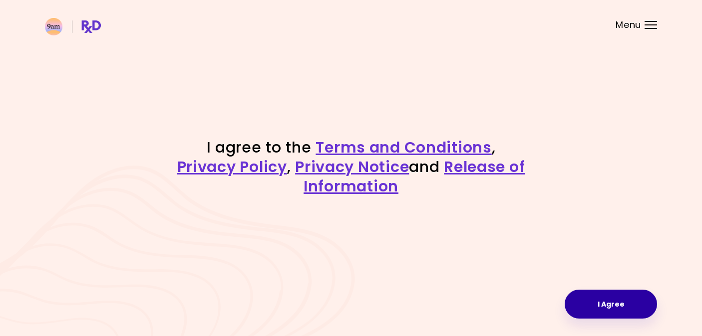
click at [599, 307] on button "I Agree" at bounding box center [611, 304] width 92 height 29
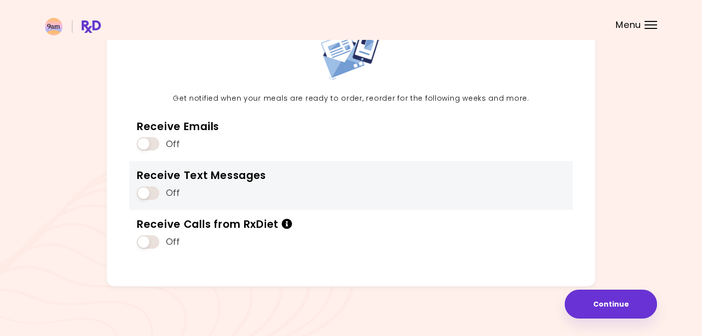
scroll to position [80, 0]
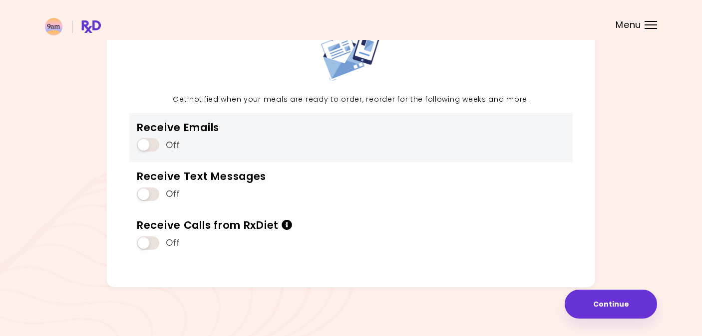
click at [144, 143] on span at bounding box center [148, 144] width 22 height 13
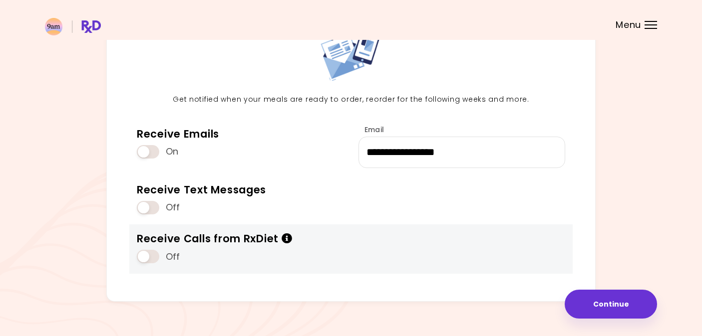
click at [144, 253] on span at bounding box center [148, 256] width 22 height 13
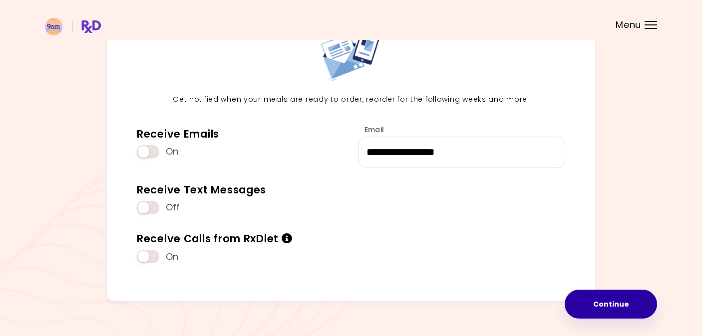
click at [603, 304] on button "Continue" at bounding box center [611, 304] width 92 height 29
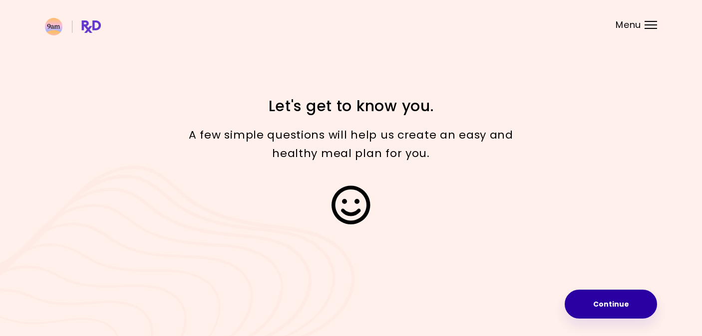
click at [604, 308] on button "Continue" at bounding box center [611, 304] width 92 height 29
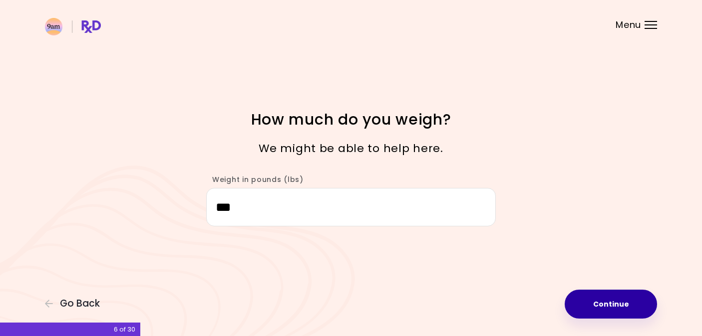
type input "***"
click at [589, 307] on button "Continue" at bounding box center [611, 304] width 92 height 29
select select "****"
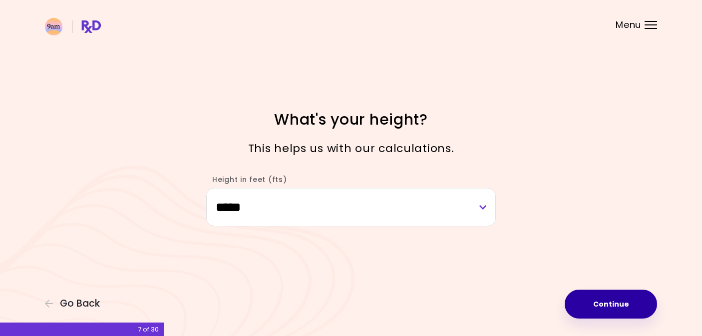
click at [597, 311] on button "Continue" at bounding box center [611, 304] width 92 height 29
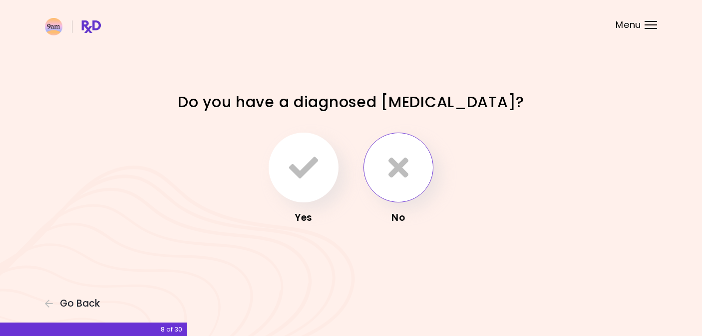
click at [399, 166] on icon "button" at bounding box center [398, 167] width 20 height 29
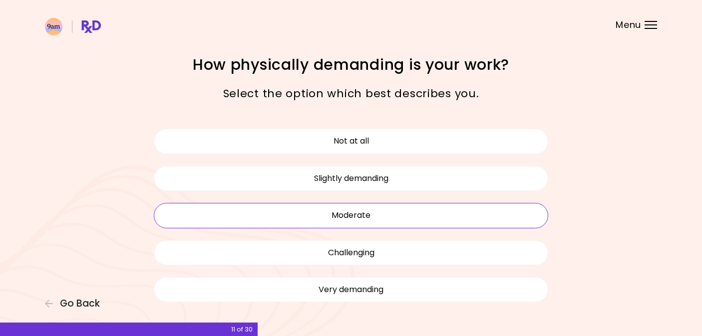
click at [378, 222] on button "Moderate" at bounding box center [351, 215] width 394 height 25
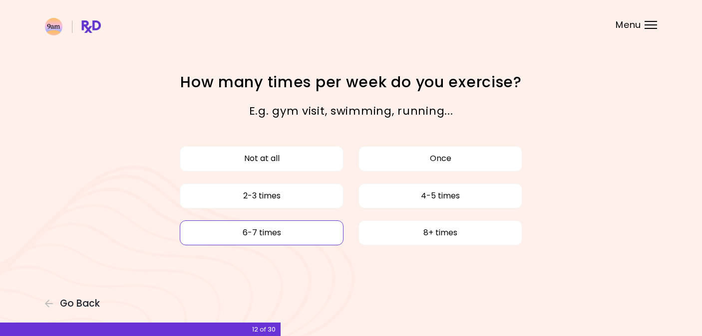
click at [280, 234] on button "6-7 times" at bounding box center [262, 233] width 164 height 25
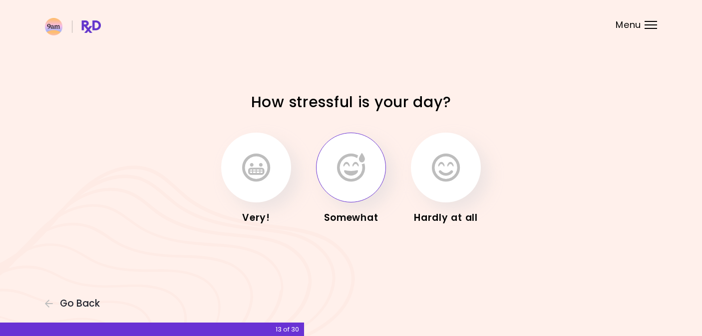
click at [352, 177] on icon "button" at bounding box center [351, 167] width 28 height 29
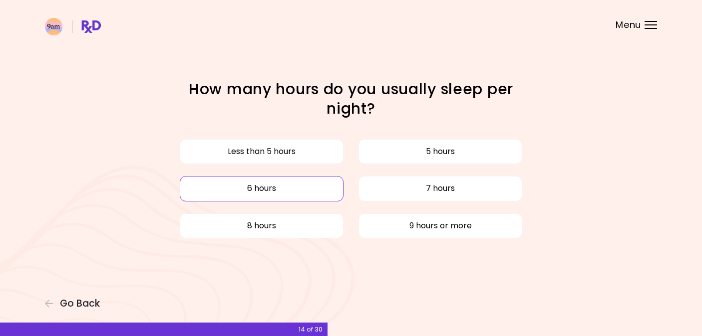
click at [296, 194] on button "6 hours" at bounding box center [262, 188] width 164 height 25
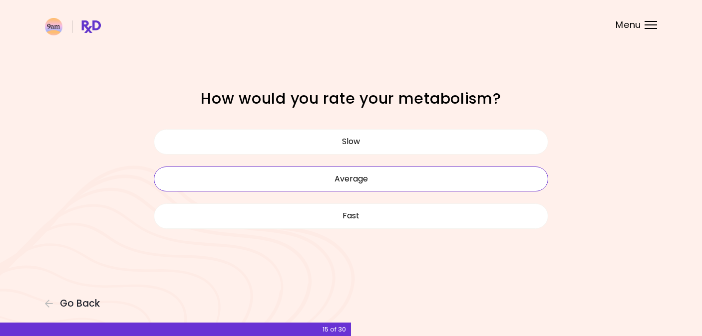
click at [306, 177] on button "Average" at bounding box center [351, 179] width 394 height 25
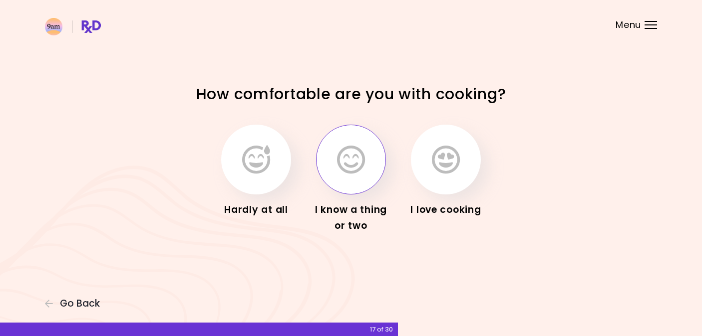
click at [348, 171] on icon "button" at bounding box center [351, 159] width 28 height 29
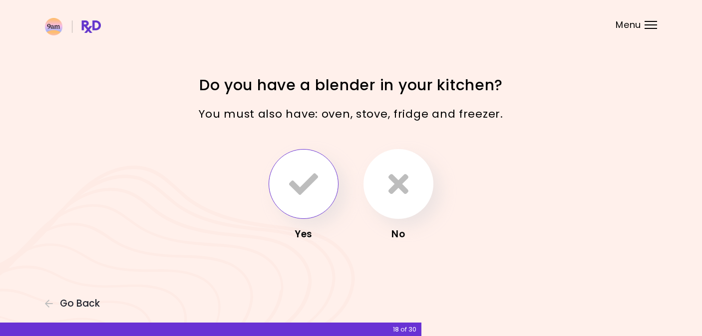
click at [293, 186] on icon "button" at bounding box center [303, 184] width 29 height 29
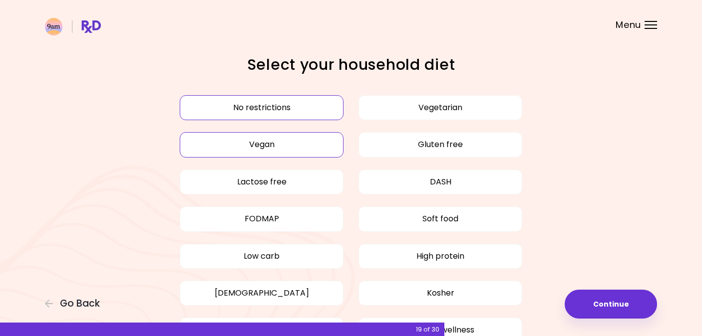
click at [294, 146] on button "Vegan" at bounding box center [262, 144] width 164 height 25
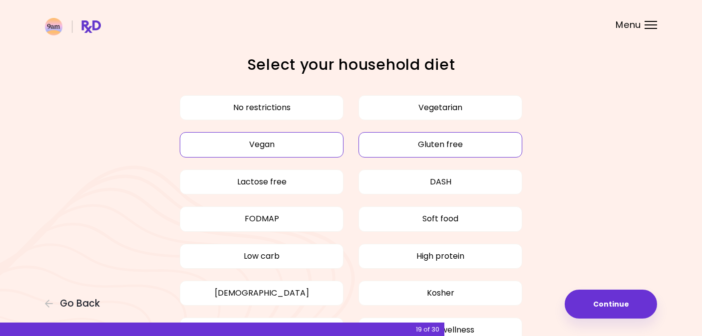
click at [398, 143] on button "Gluten free" at bounding box center [440, 144] width 164 height 25
click at [304, 180] on button "Lactose free" at bounding box center [262, 182] width 164 height 25
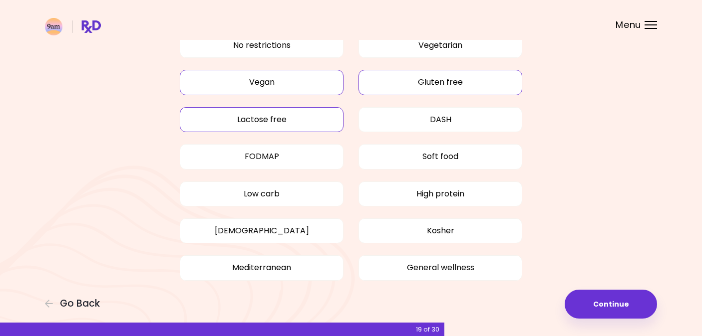
scroll to position [65, 0]
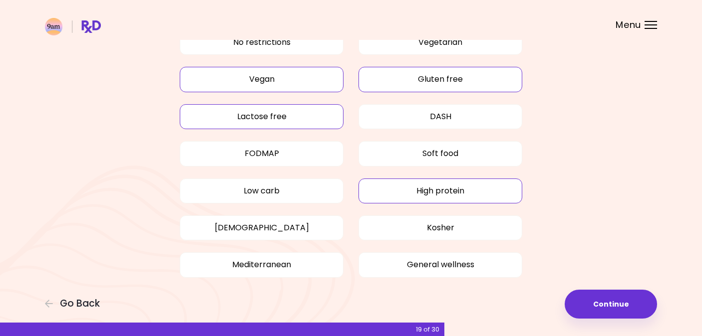
click at [451, 194] on button "High protein" at bounding box center [440, 191] width 164 height 25
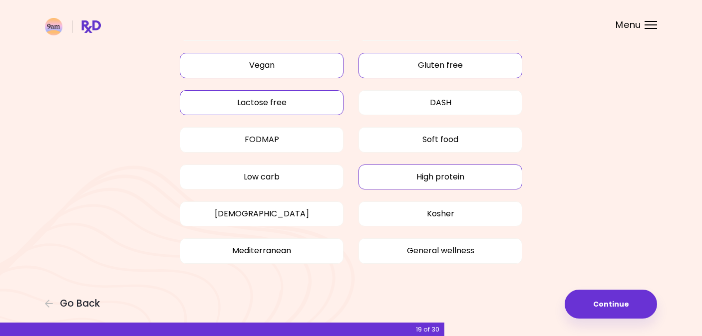
scroll to position [79, 0]
click at [457, 256] on button "General wellness" at bounding box center [440, 251] width 164 height 25
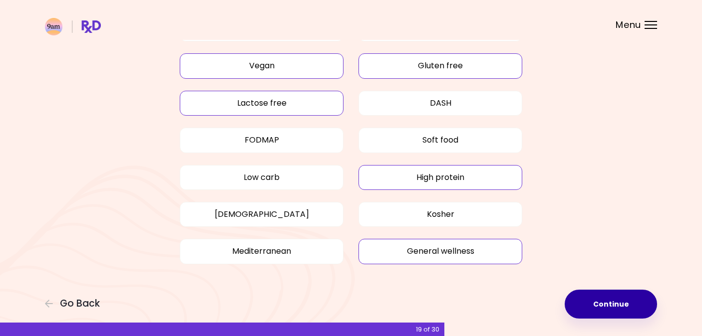
click at [609, 305] on button "Continue" at bounding box center [611, 304] width 92 height 29
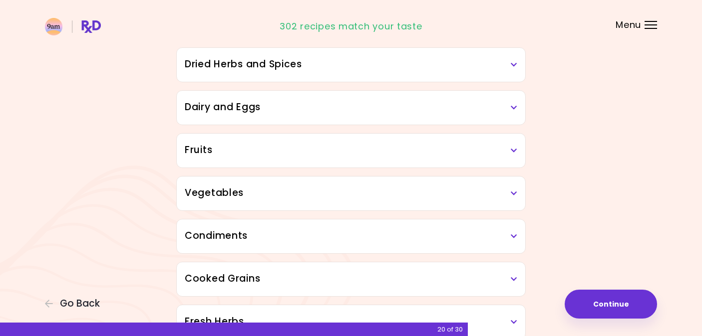
scroll to position [75, 0]
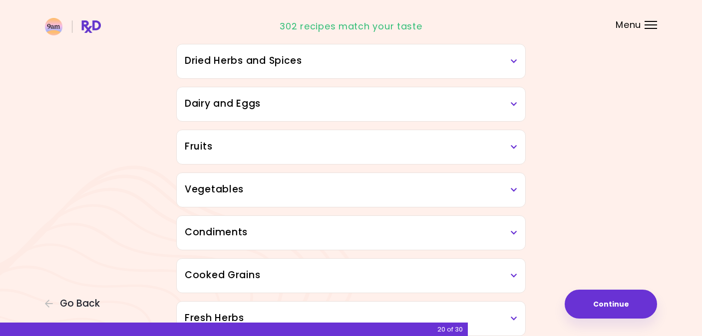
click at [481, 110] on h3 "Dairy and Eggs" at bounding box center [351, 104] width 332 height 14
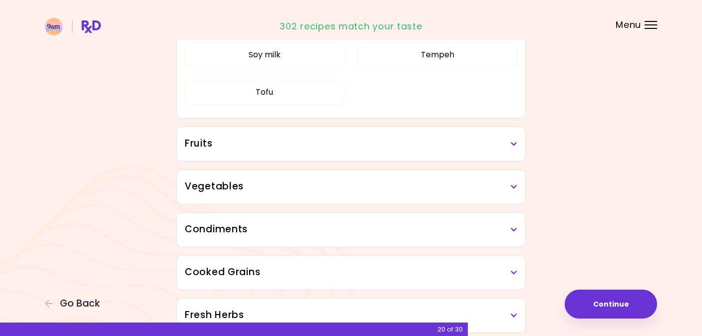
scroll to position [202, 0]
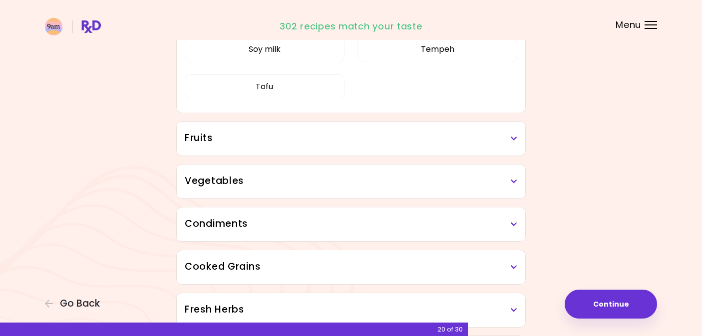
click at [393, 147] on div "Fruits" at bounding box center [351, 139] width 348 height 34
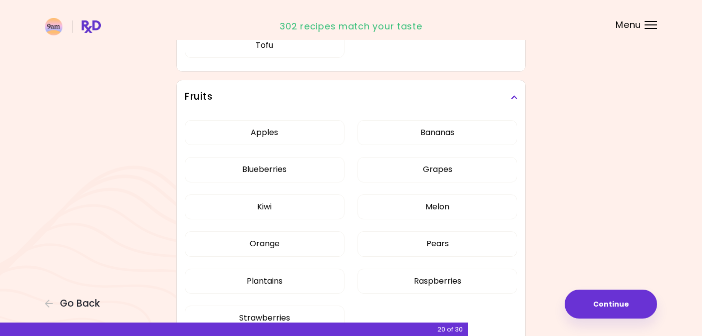
scroll to position [246, 0]
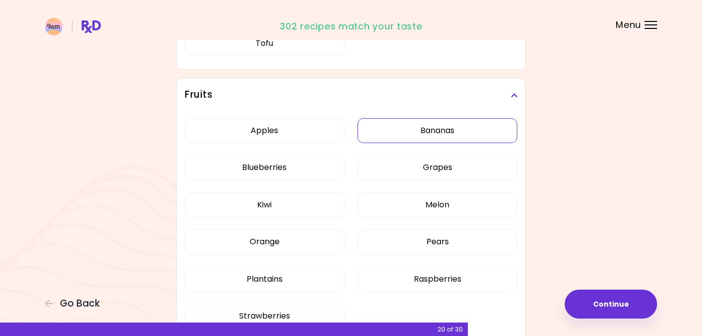
click at [451, 130] on button "Bananas" at bounding box center [437, 130] width 160 height 25
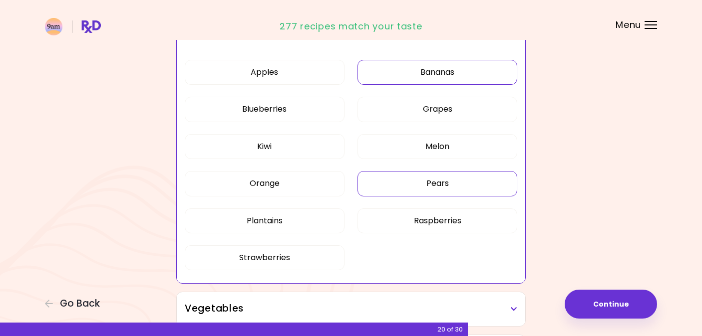
scroll to position [303, 0]
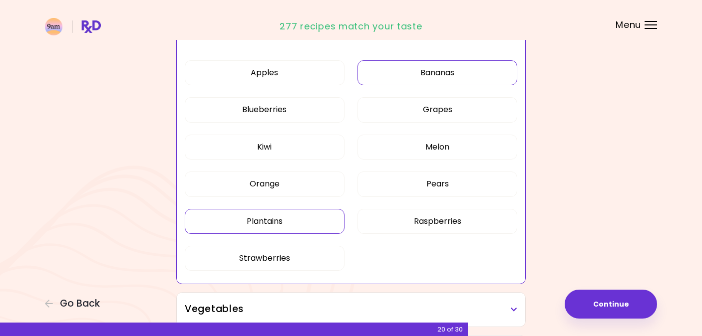
click at [253, 224] on button "Plantains" at bounding box center [265, 221] width 160 height 25
click at [271, 186] on button "Orange" at bounding box center [265, 184] width 160 height 25
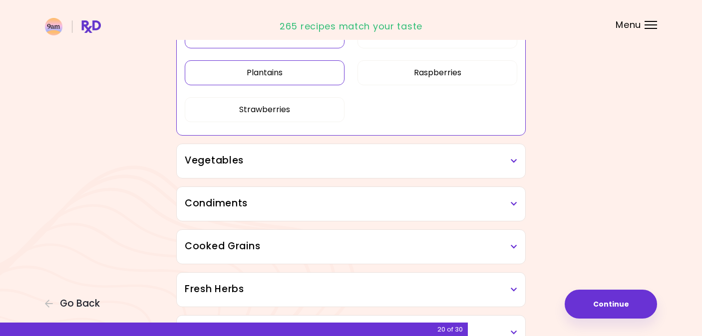
scroll to position [455, 0]
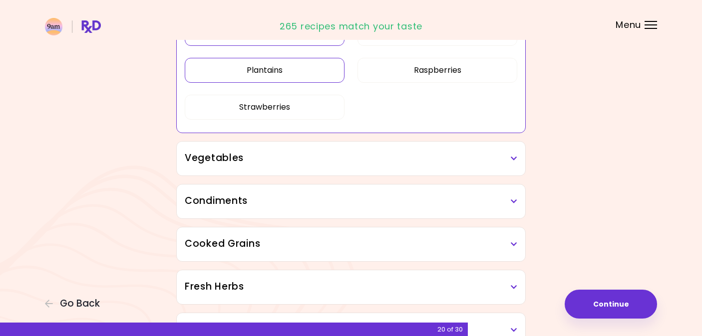
click at [276, 170] on div "Vegetables" at bounding box center [351, 159] width 348 height 34
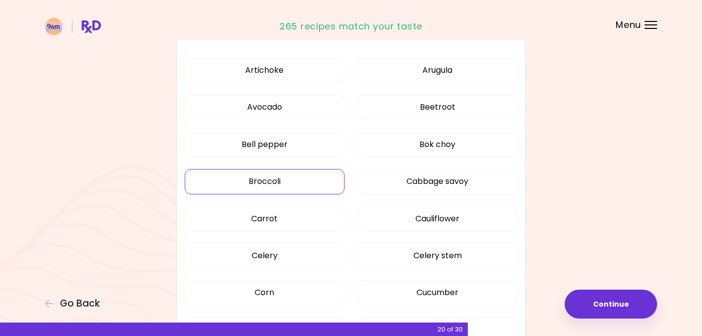
scroll to position [582, 0]
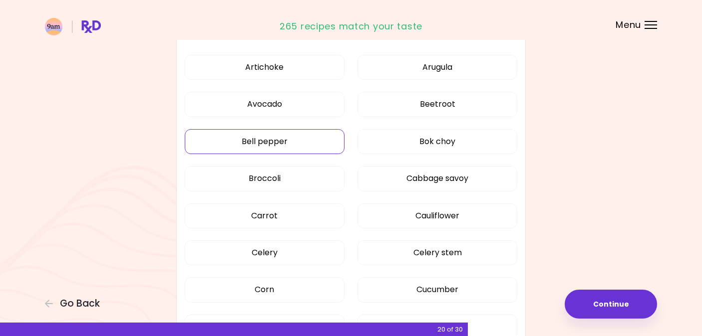
click at [270, 134] on button "Bell pepper" at bounding box center [265, 141] width 160 height 25
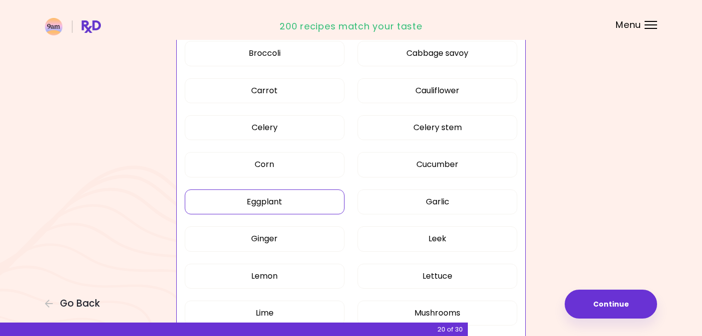
scroll to position [707, 0]
click at [309, 204] on button "Eggplant" at bounding box center [265, 201] width 160 height 25
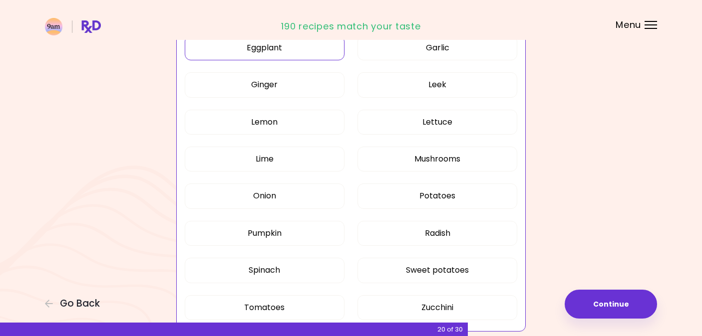
scroll to position [864, 0]
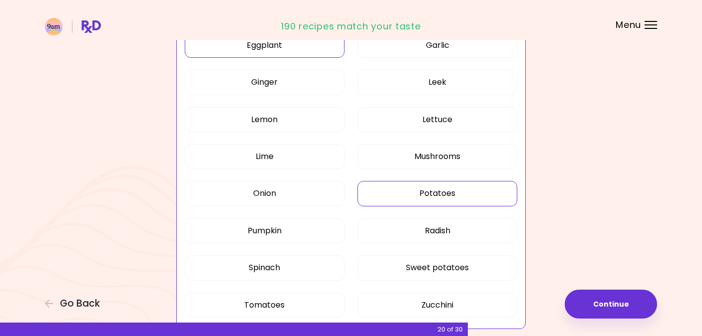
click at [405, 196] on button "Potatoes" at bounding box center [437, 193] width 160 height 25
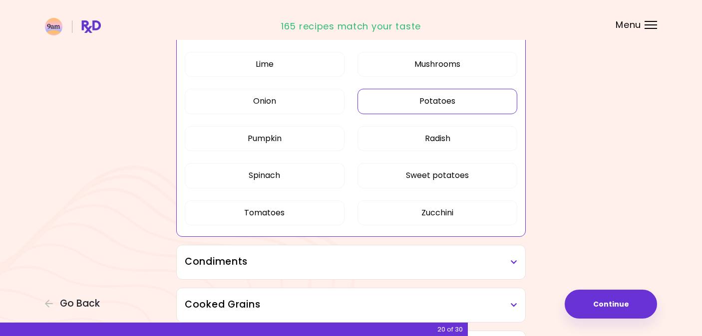
scroll to position [957, 0]
click at [292, 218] on button "Tomatoes" at bounding box center [265, 212] width 160 height 25
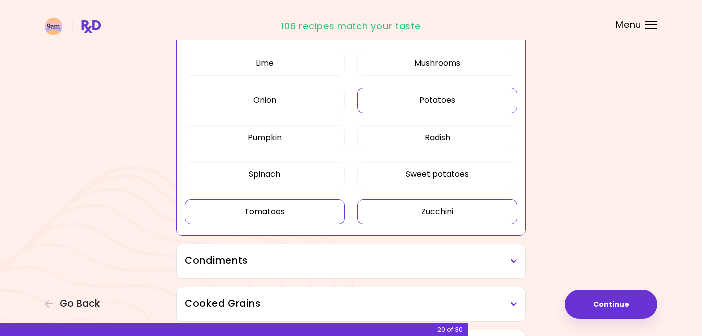
click at [381, 217] on button "Zucchini" at bounding box center [437, 212] width 160 height 25
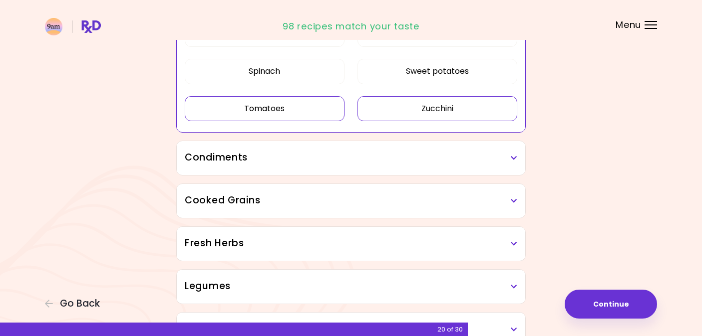
scroll to position [1085, 0]
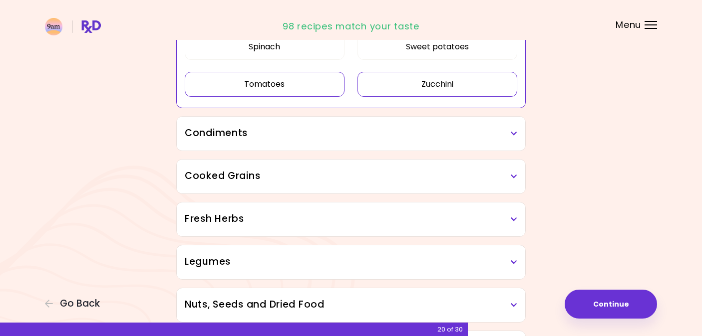
click at [348, 145] on div "Condiments" at bounding box center [351, 134] width 348 height 34
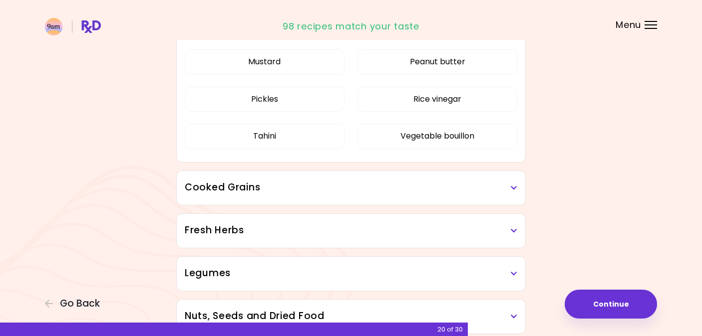
scroll to position [1230, 0]
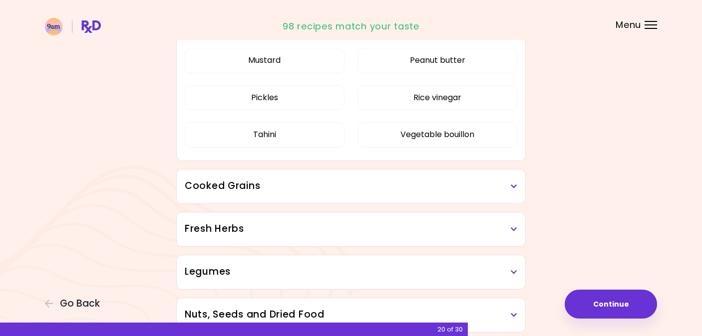
click at [322, 191] on h3 "Cooked Grains" at bounding box center [351, 186] width 332 height 14
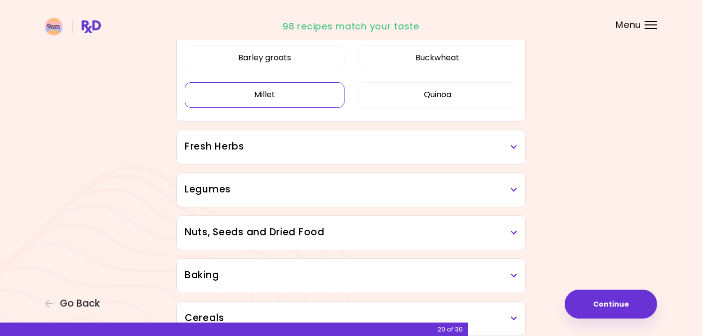
scroll to position [1396, 0]
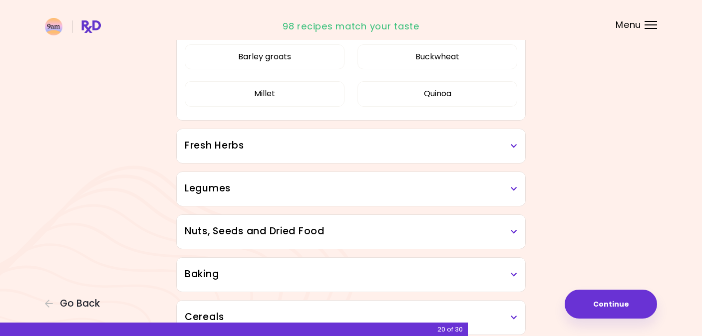
click at [306, 184] on h3 "Legumes" at bounding box center [351, 189] width 332 height 14
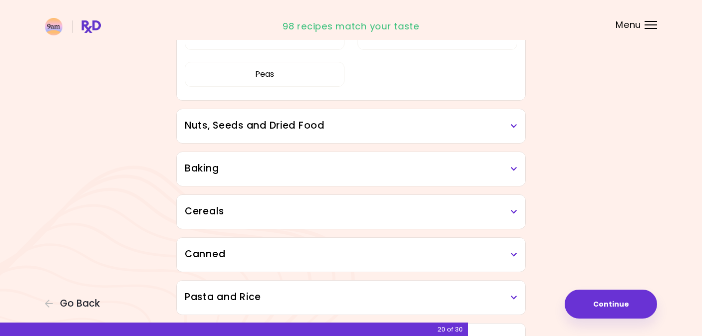
scroll to position [1626, 0]
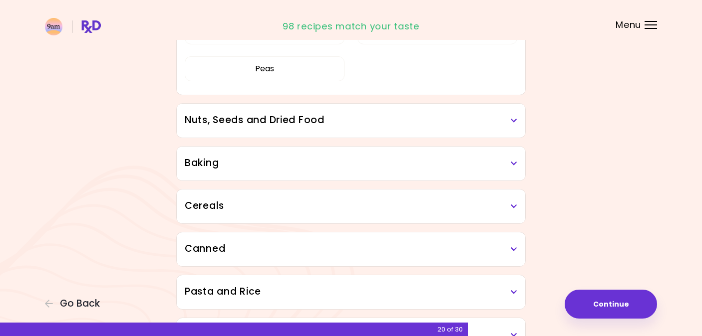
click at [291, 129] on div "Nuts, Seeds and Dried Food" at bounding box center [351, 121] width 348 height 34
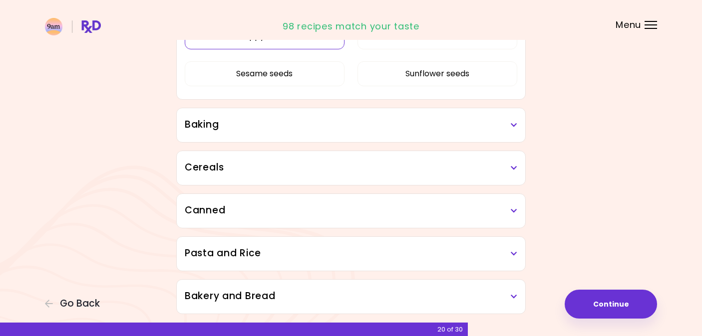
scroll to position [1866, 0]
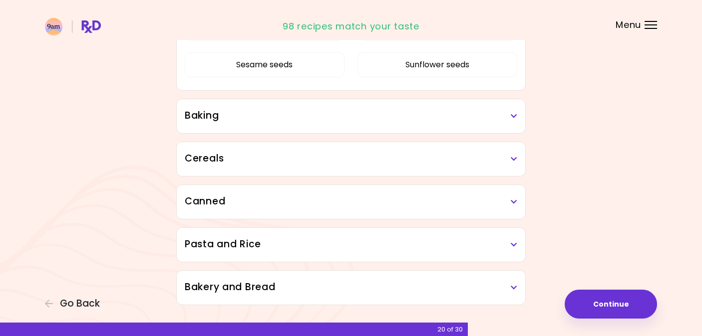
click at [290, 122] on h3 "Baking" at bounding box center [351, 116] width 332 height 14
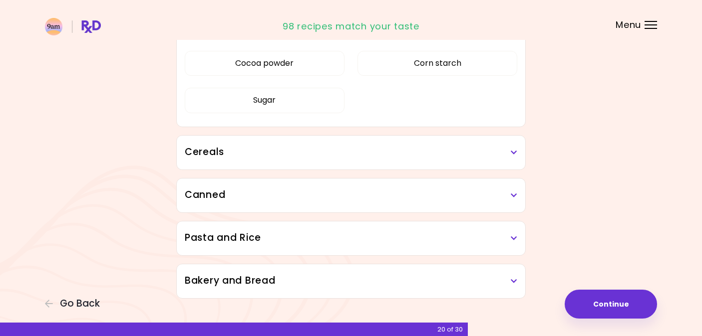
scroll to position [1956, 0]
click at [284, 142] on div "Cereals" at bounding box center [351, 151] width 348 height 34
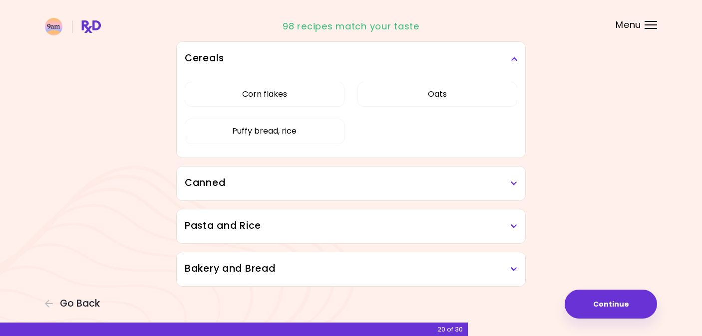
scroll to position [2049, 0]
click at [299, 191] on div "Canned" at bounding box center [351, 183] width 348 height 34
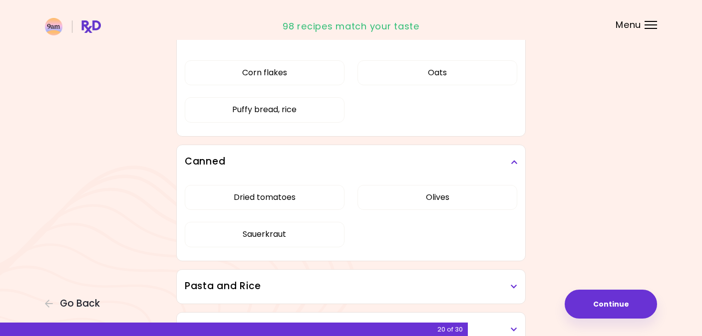
scroll to position [2071, 0]
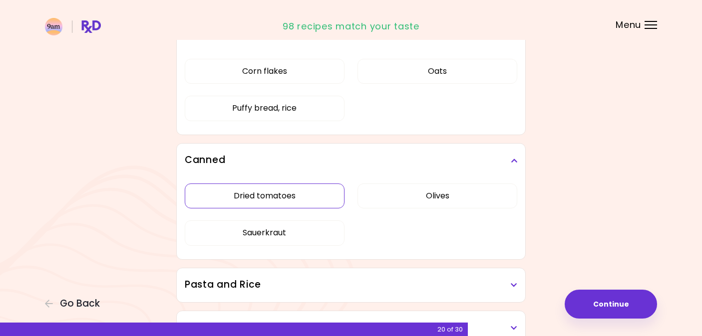
click at [297, 193] on button "Dried tomatoes" at bounding box center [265, 196] width 160 height 25
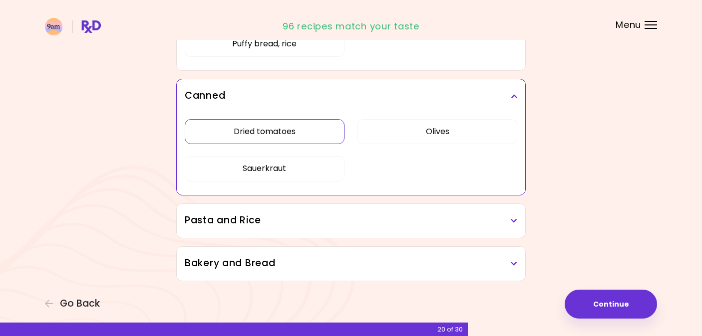
scroll to position [2135, 0]
click at [288, 224] on h3 "Pasta and Rice" at bounding box center [351, 221] width 332 height 14
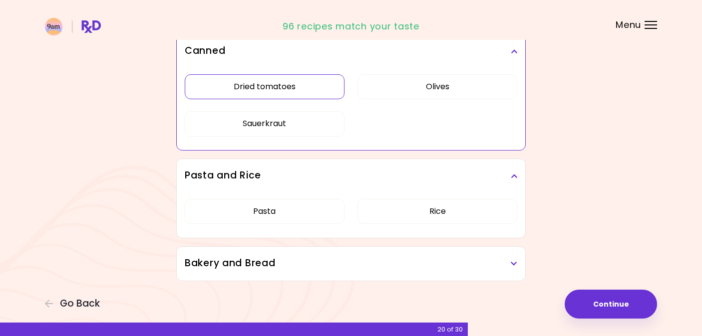
scroll to position [2180, 0]
click at [283, 262] on h3 "Bakery and Bread" at bounding box center [351, 264] width 332 height 14
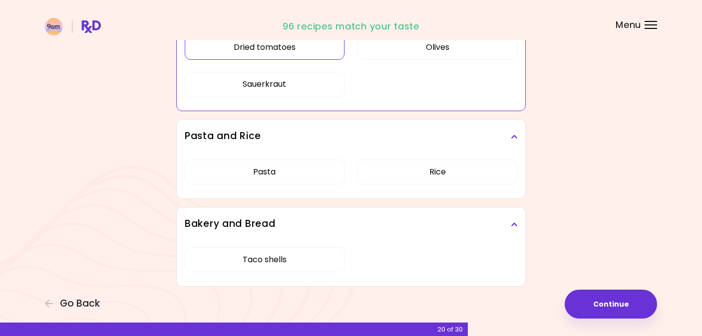
scroll to position [2220, 0]
click at [589, 310] on button "Continue" at bounding box center [611, 304] width 92 height 29
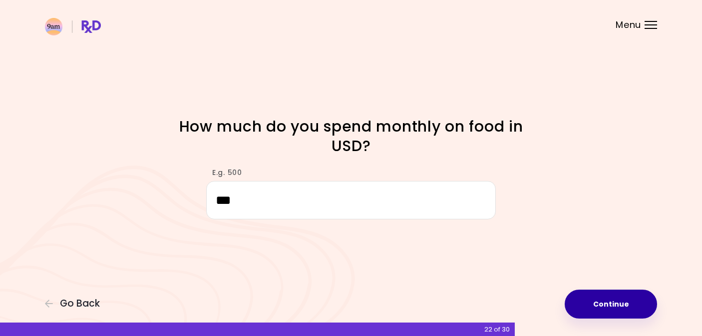
type input "***"
click at [611, 307] on button "Continue" at bounding box center [611, 304] width 92 height 29
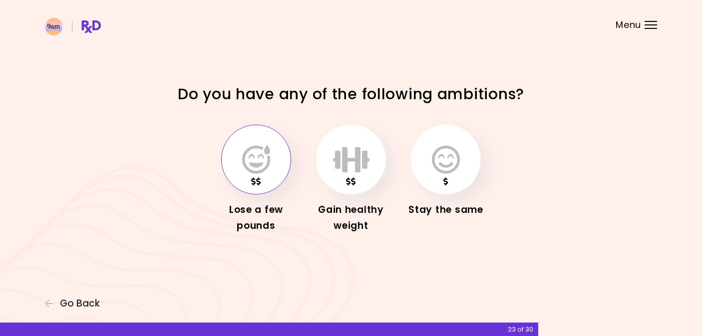
click at [254, 184] on button "button" at bounding box center [256, 160] width 70 height 70
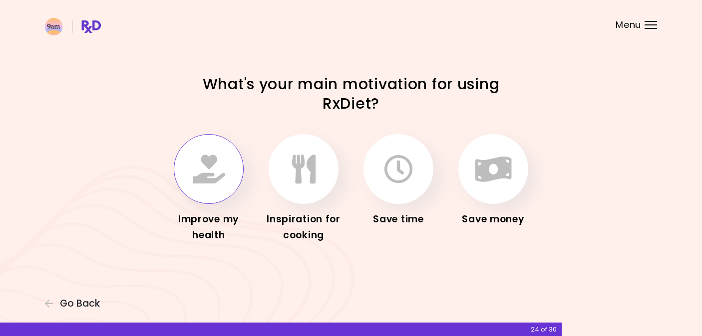
click at [230, 190] on button "button" at bounding box center [209, 169] width 70 height 70
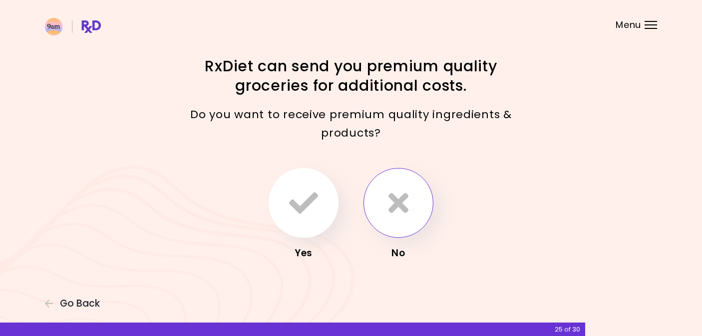
click at [414, 213] on button "button" at bounding box center [398, 203] width 70 height 70
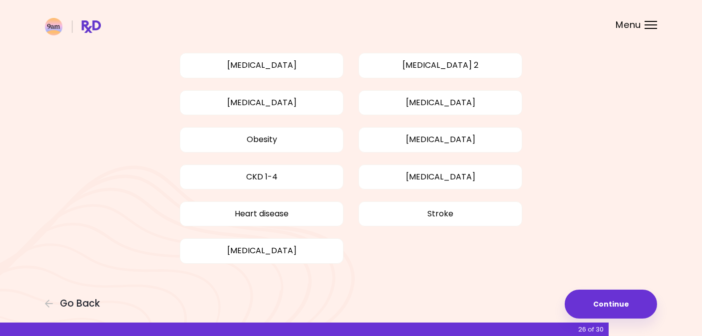
scroll to position [75, 0]
click at [631, 304] on button "Continue" at bounding box center [611, 304] width 92 height 29
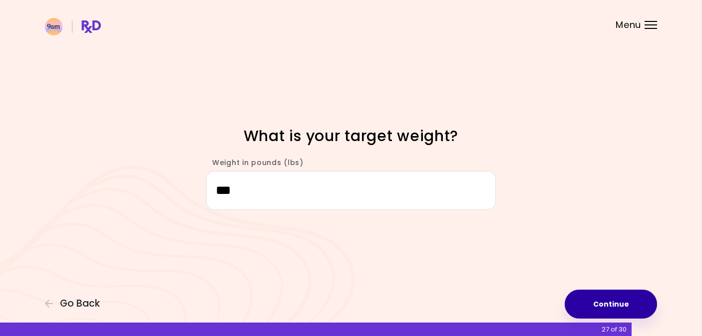
type input "***"
click at [606, 299] on button "Continue" at bounding box center [611, 304] width 92 height 29
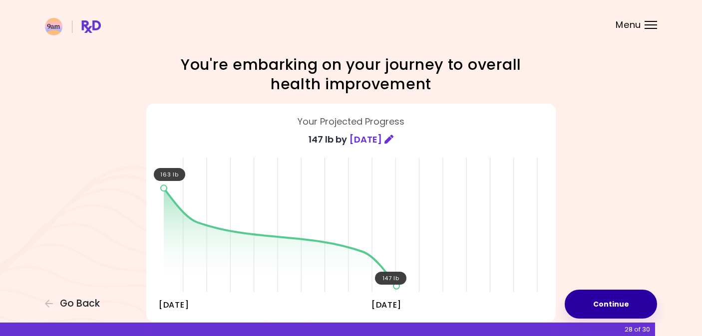
click at [600, 306] on button "Continue" at bounding box center [611, 304] width 92 height 29
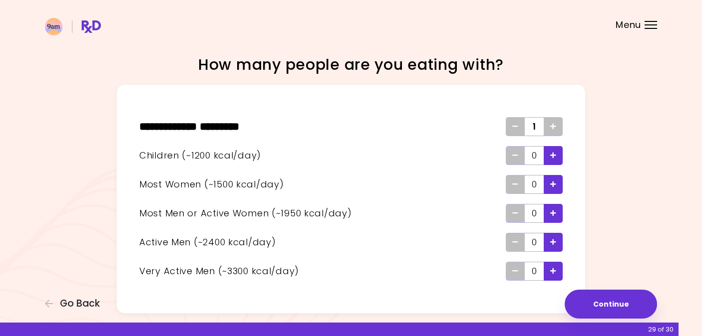
click at [556, 215] on icon "Add - Man or Active Woman" at bounding box center [553, 213] width 6 height 6
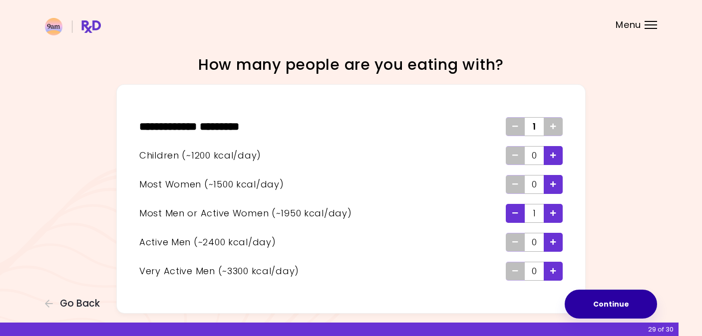
click at [595, 310] on button "Continue" at bounding box center [611, 304] width 92 height 29
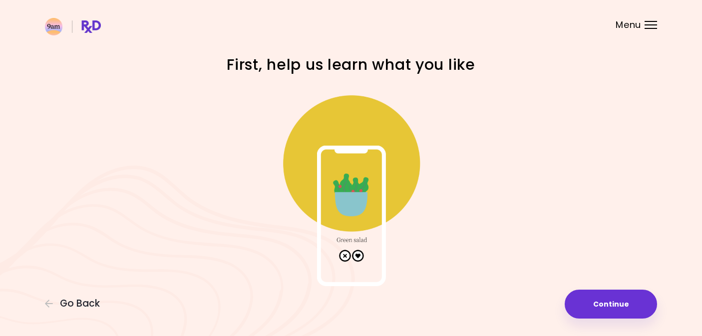
click at [359, 257] on img at bounding box center [351, 187] width 200 height 200
click at [592, 309] on button "Continue" at bounding box center [611, 304] width 92 height 29
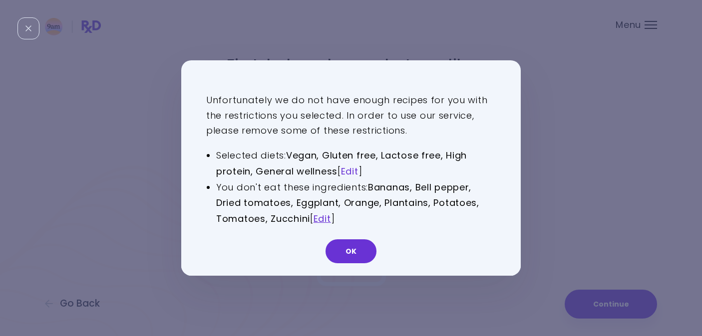
click at [351, 169] on link "Edit" at bounding box center [349, 171] width 17 height 12
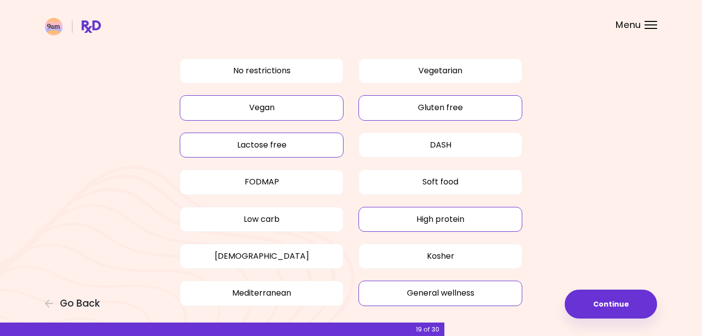
scroll to position [48, 0]
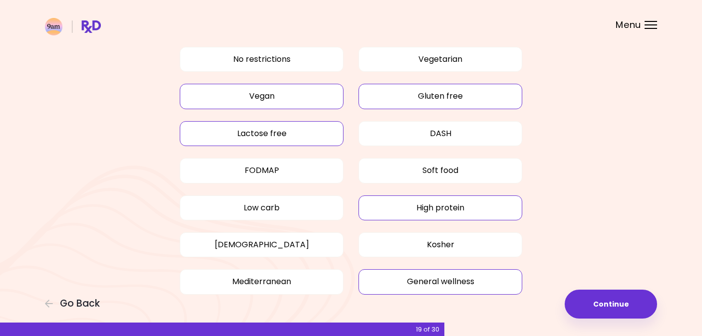
click at [401, 217] on button "High protein" at bounding box center [440, 208] width 164 height 25
click at [421, 289] on button "General wellness" at bounding box center [440, 282] width 164 height 25
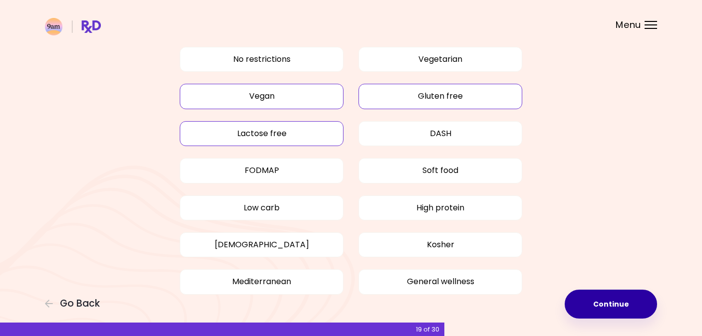
click at [619, 308] on button "Continue" at bounding box center [611, 304] width 92 height 29
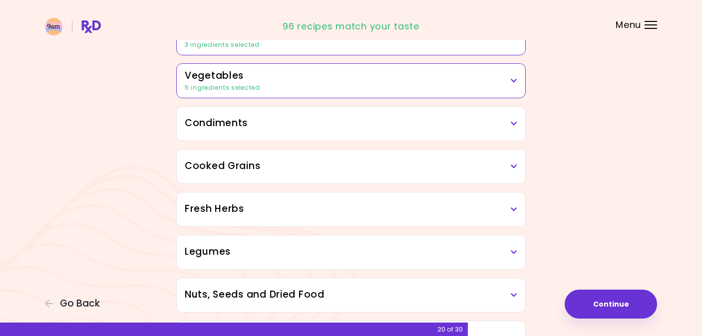
scroll to position [208, 0]
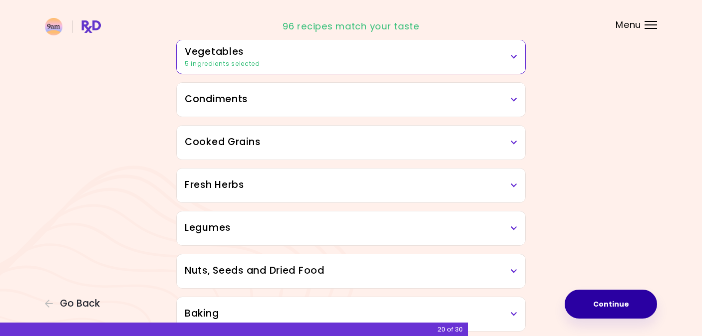
click at [593, 303] on button "Continue" at bounding box center [611, 304] width 92 height 29
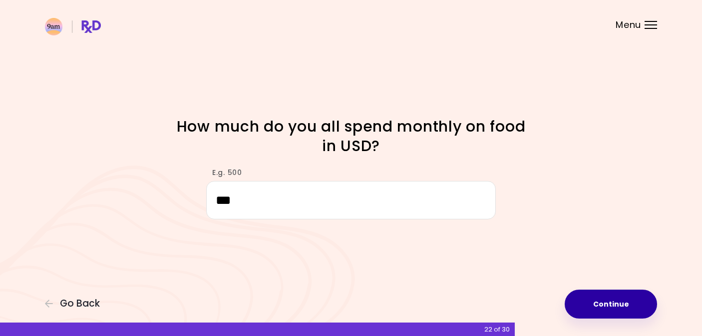
click at [603, 307] on button "Continue" at bounding box center [611, 304] width 92 height 29
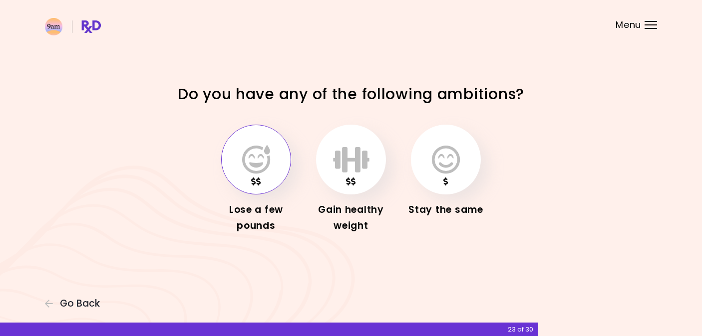
click at [244, 169] on icon "button" at bounding box center [256, 159] width 28 height 29
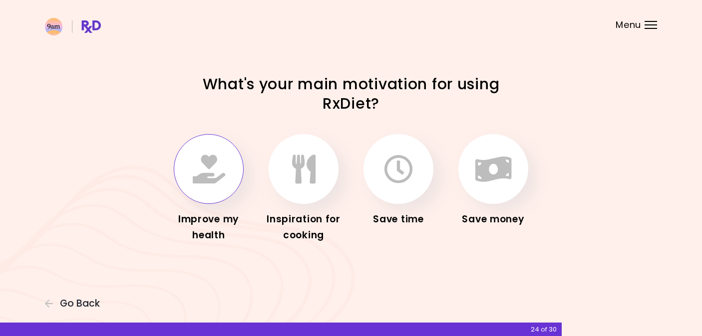
click at [218, 171] on icon "button" at bounding box center [209, 169] width 32 height 29
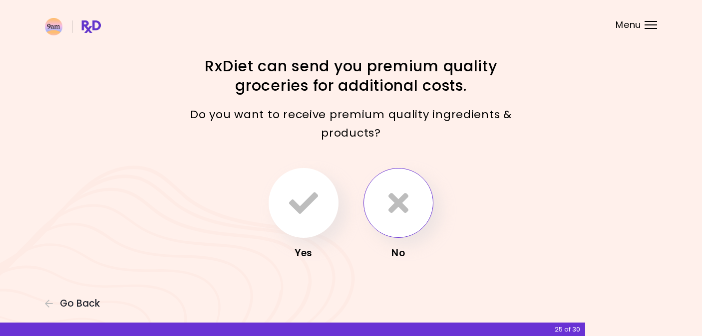
click at [393, 211] on icon "button" at bounding box center [398, 203] width 20 height 29
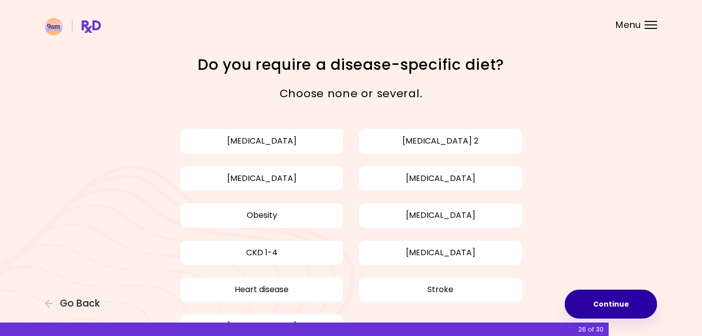
click at [596, 304] on button "Continue" at bounding box center [611, 304] width 92 height 29
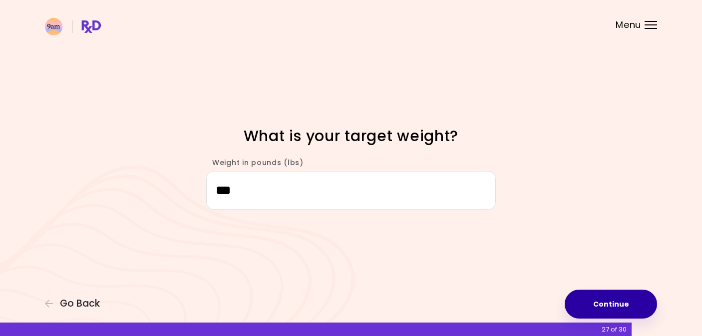
click at [595, 306] on button "Continue" at bounding box center [611, 304] width 92 height 29
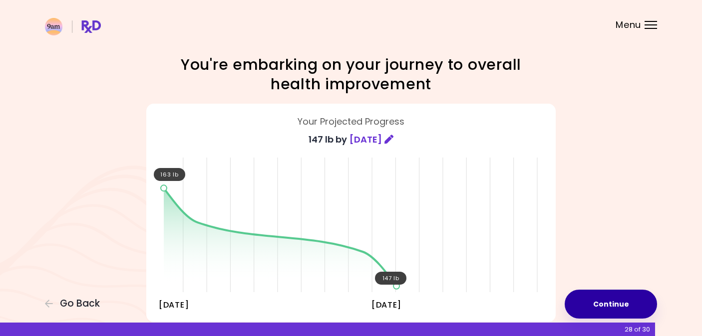
click at [595, 306] on button "Continue" at bounding box center [611, 304] width 92 height 29
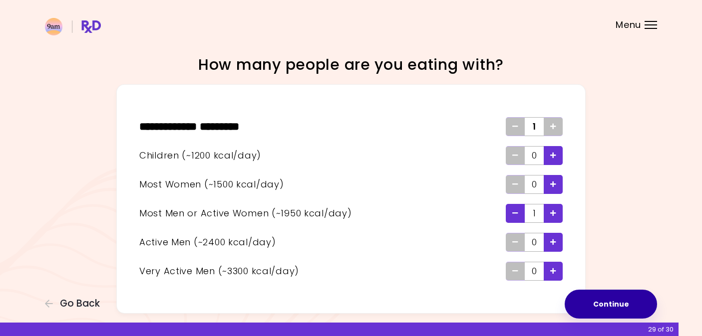
click at [595, 306] on button "Continue" at bounding box center [611, 304] width 92 height 29
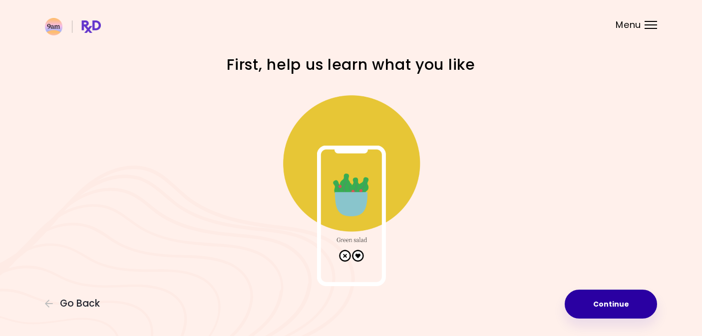
click at [597, 306] on button "Continue" at bounding box center [611, 304] width 92 height 29
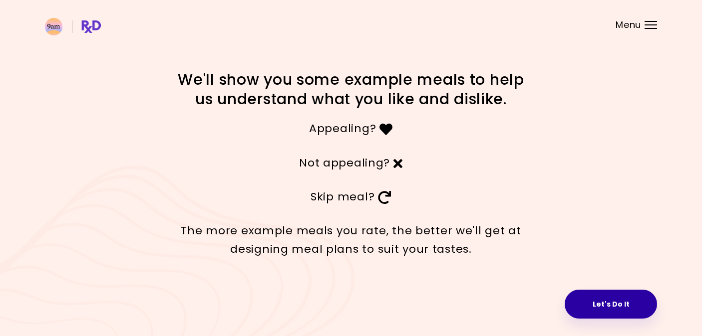
click at [597, 306] on button "Let's Do It" at bounding box center [611, 304] width 92 height 29
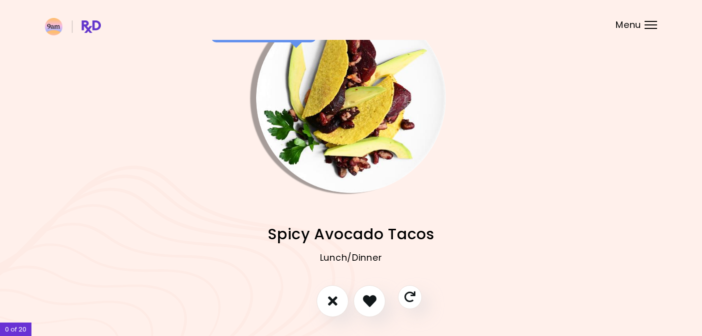
scroll to position [51, 0]
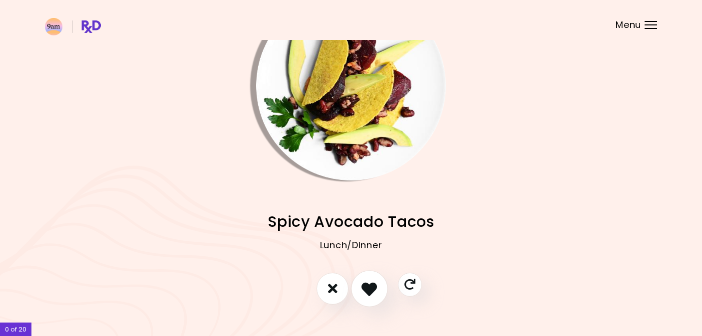
click at [368, 291] on icon "I like this recipe" at bounding box center [368, 288] width 15 height 15
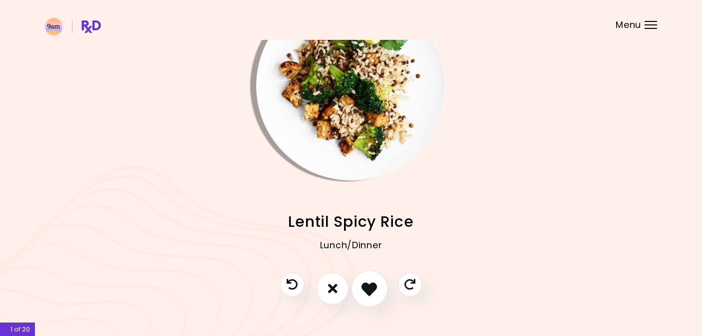
click at [368, 291] on icon "I like this recipe" at bounding box center [368, 288] width 15 height 15
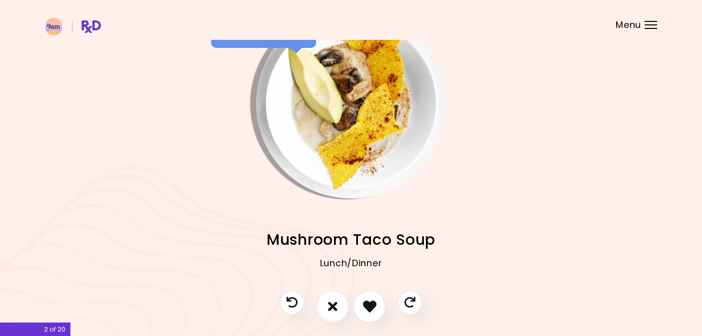
scroll to position [35, 0]
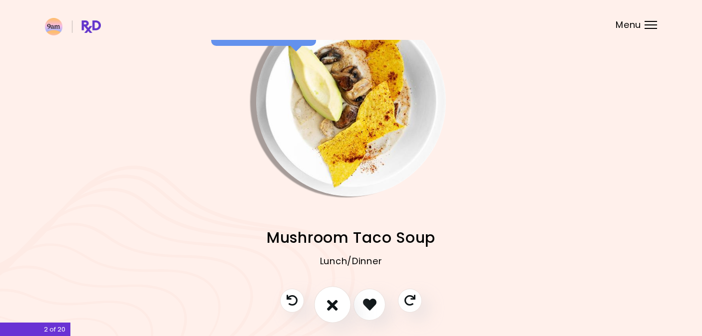
click at [332, 304] on icon "I don't like this recipe" at bounding box center [332, 304] width 11 height 15
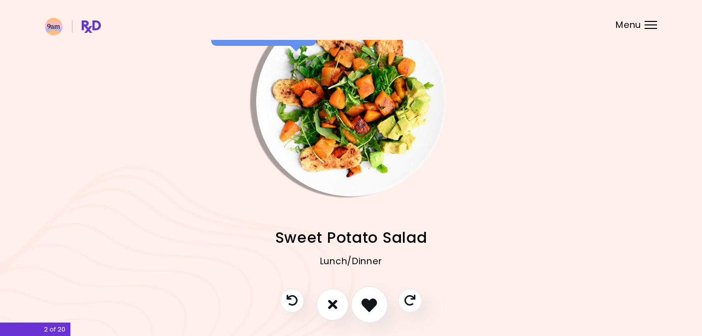
click at [373, 306] on icon "I like this recipe" at bounding box center [368, 304] width 15 height 15
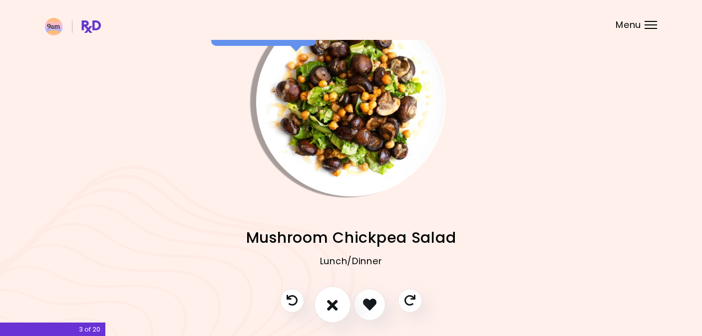
click at [332, 309] on icon "I don't like this recipe" at bounding box center [332, 304] width 11 height 15
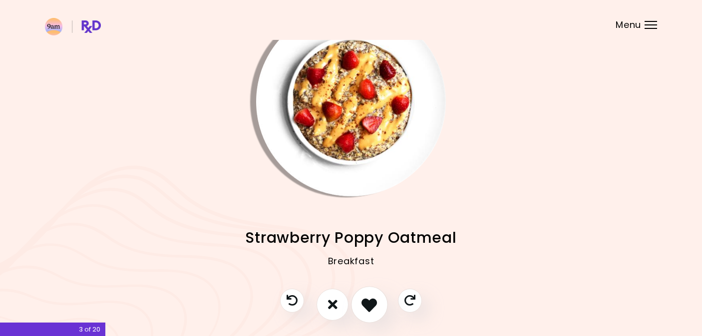
click at [364, 309] on icon "I like this recipe" at bounding box center [368, 304] width 15 height 15
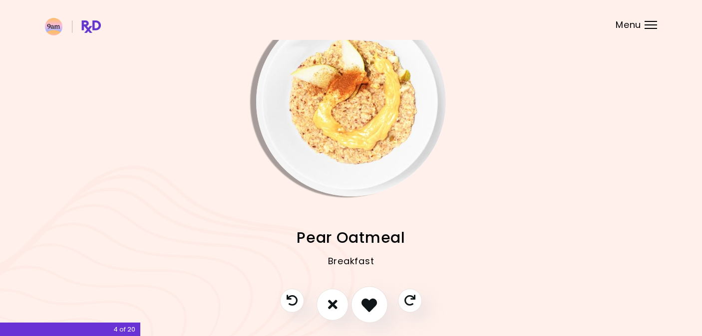
click at [364, 309] on icon "I like this recipe" at bounding box center [368, 304] width 15 height 15
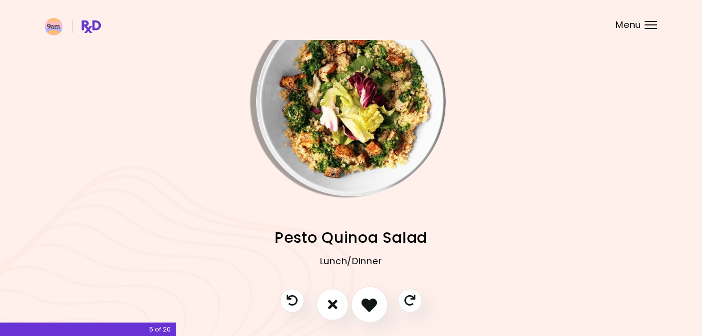
click at [365, 310] on icon "I like this recipe" at bounding box center [368, 304] width 15 height 15
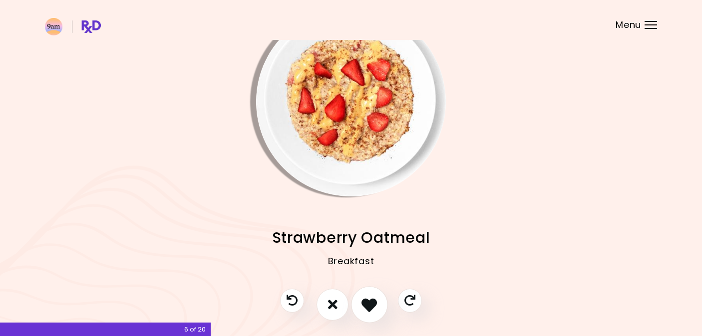
click at [364, 310] on icon "I like this recipe" at bounding box center [368, 304] width 15 height 15
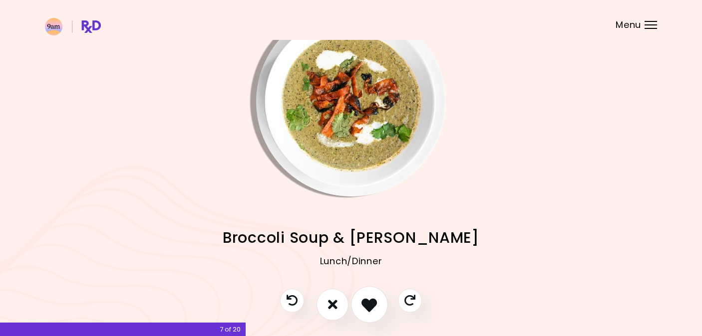
click at [368, 309] on icon "I like this recipe" at bounding box center [368, 304] width 15 height 15
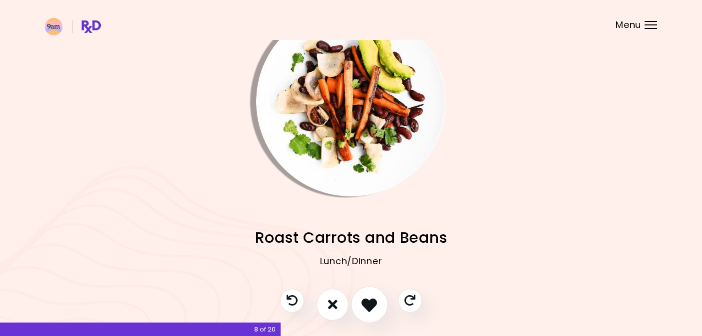
click at [368, 310] on icon "I like this recipe" at bounding box center [368, 304] width 15 height 15
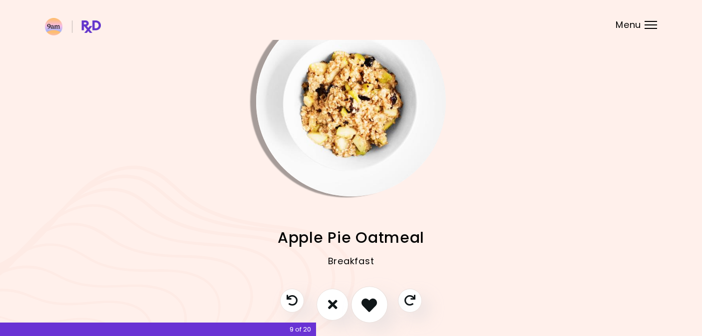
click at [367, 309] on icon "I like this recipe" at bounding box center [368, 304] width 15 height 15
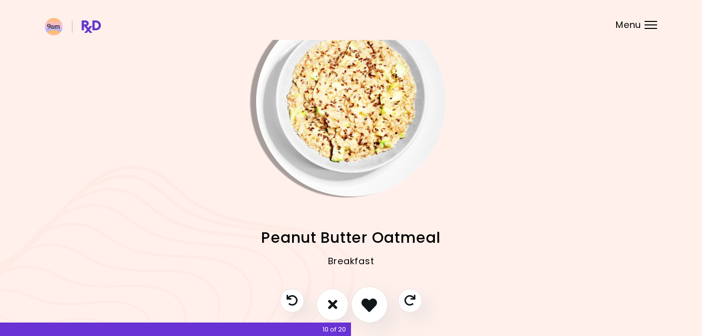
click at [367, 309] on icon "I like this recipe" at bounding box center [368, 304] width 15 height 15
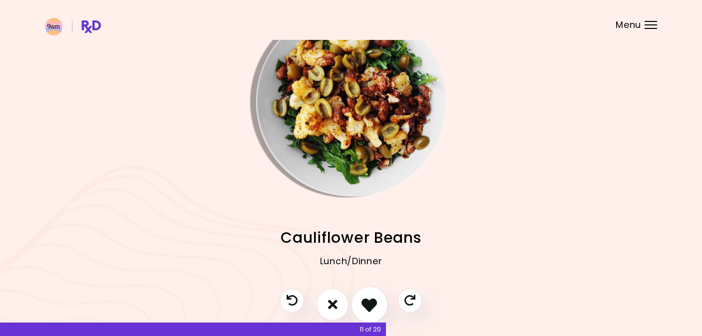
click at [367, 309] on icon "I like this recipe" at bounding box center [368, 304] width 15 height 15
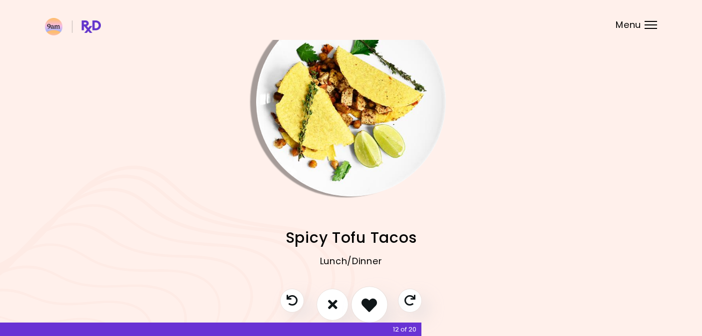
click at [366, 309] on icon "I like this recipe" at bounding box center [368, 304] width 15 height 15
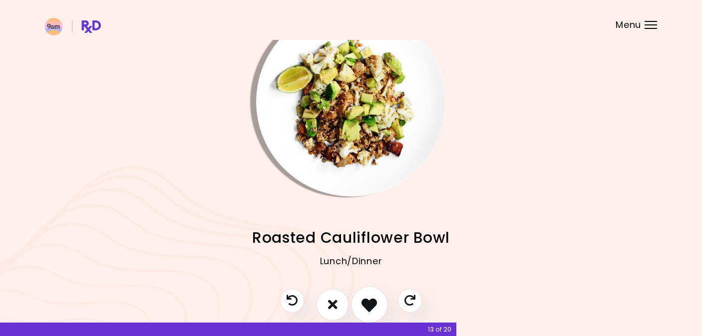
click at [366, 309] on icon "I like this recipe" at bounding box center [368, 304] width 15 height 15
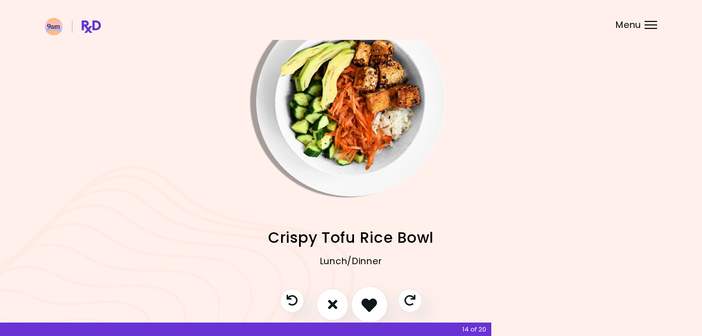
click at [366, 309] on icon "I like this recipe" at bounding box center [368, 304] width 15 height 15
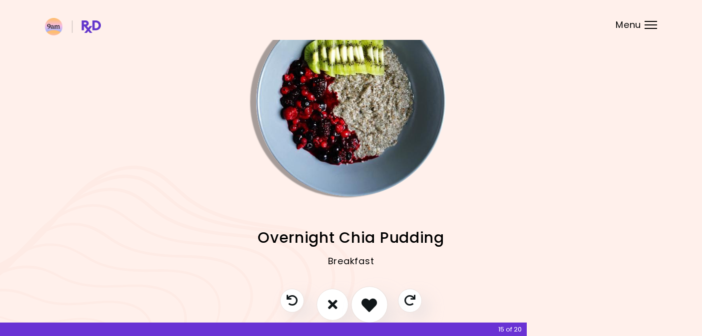
click at [366, 309] on icon "I like this recipe" at bounding box center [368, 304] width 15 height 15
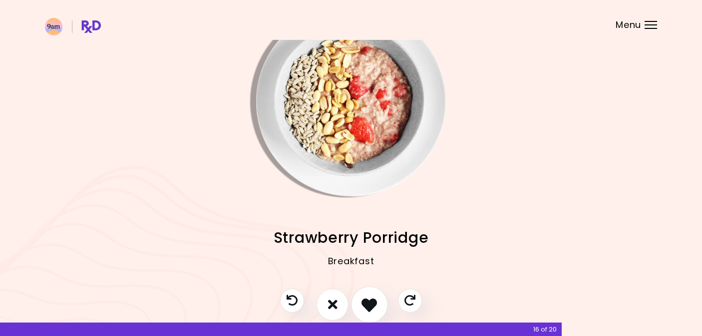
click at [366, 310] on icon "I like this recipe" at bounding box center [368, 304] width 15 height 15
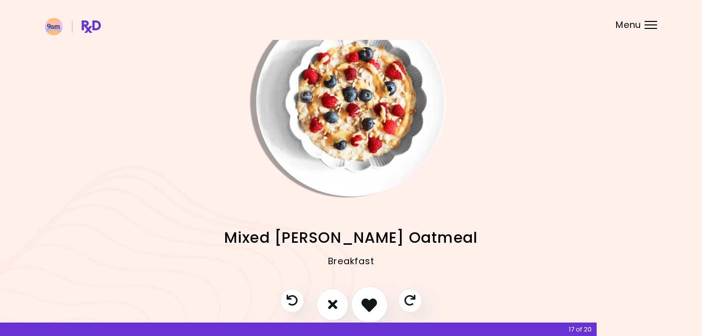
click at [366, 312] on button "I like this recipe" at bounding box center [369, 305] width 37 height 37
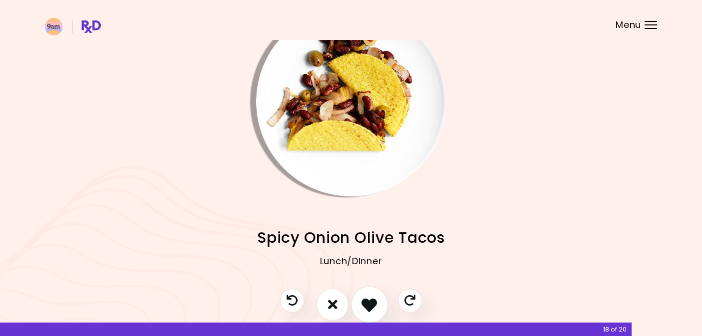
click at [366, 311] on icon "I like this recipe" at bounding box center [368, 304] width 15 height 15
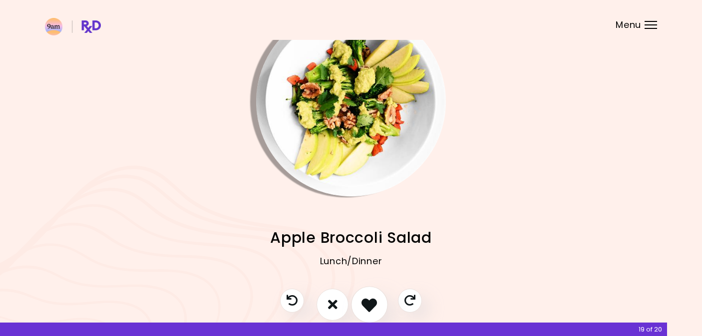
click at [369, 309] on icon "I like this recipe" at bounding box center [368, 304] width 15 height 15
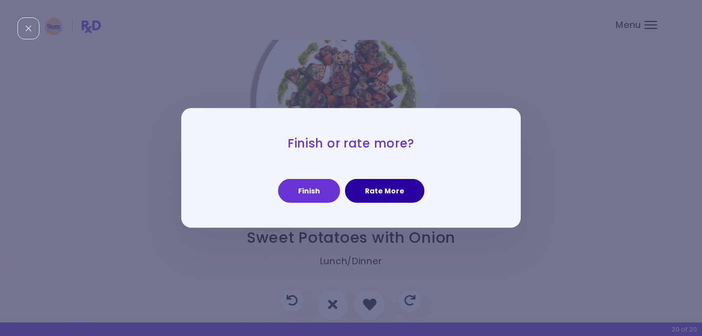
click at [380, 195] on button "Rate More" at bounding box center [384, 191] width 79 height 24
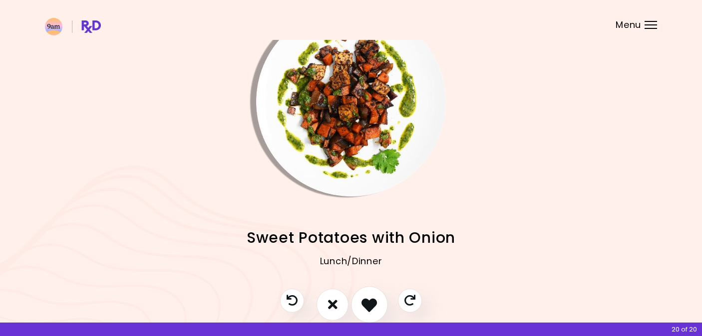
click at [371, 303] on icon "I like this recipe" at bounding box center [368, 304] width 15 height 15
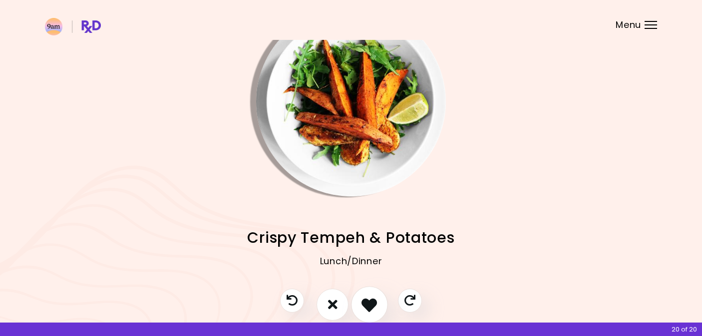
click at [369, 303] on icon "I like this recipe" at bounding box center [368, 304] width 15 height 15
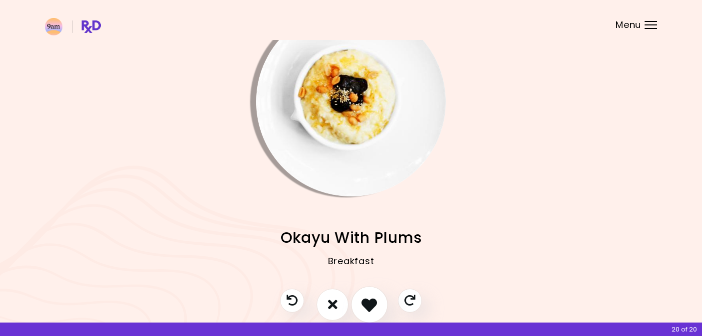
click at [368, 303] on icon "I like this recipe" at bounding box center [368, 304] width 15 height 15
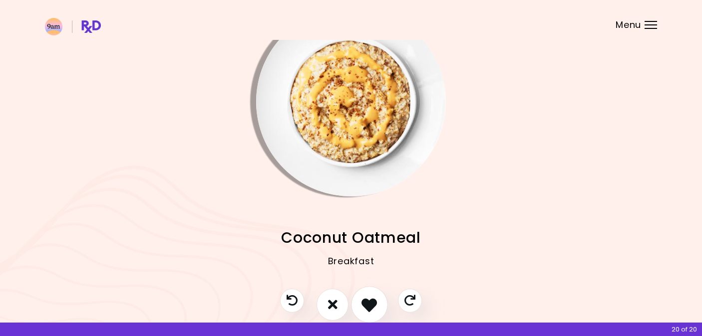
click at [368, 304] on icon "I like this recipe" at bounding box center [368, 304] width 15 height 15
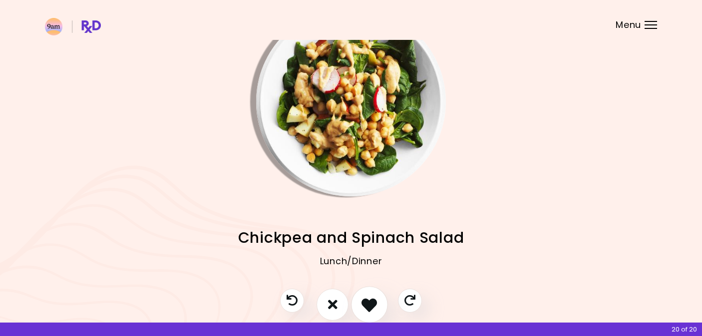
click at [368, 305] on icon "I like this recipe" at bounding box center [368, 304] width 15 height 15
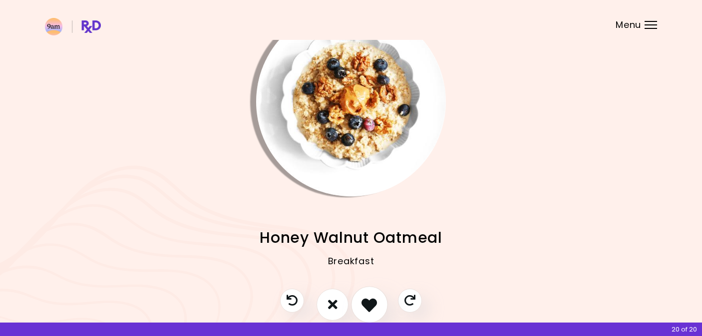
click at [367, 307] on icon "I like this recipe" at bounding box center [368, 304] width 15 height 15
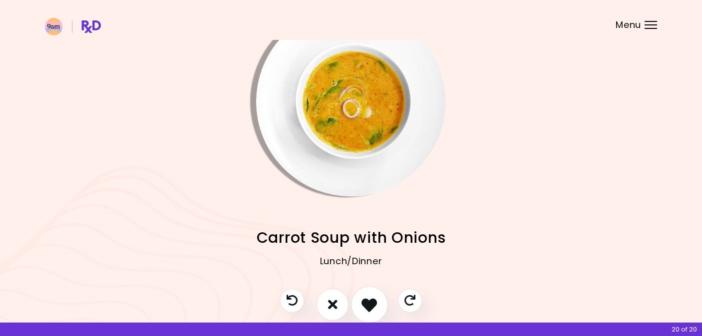
click at [367, 307] on icon "I like this recipe" at bounding box center [368, 304] width 15 height 15
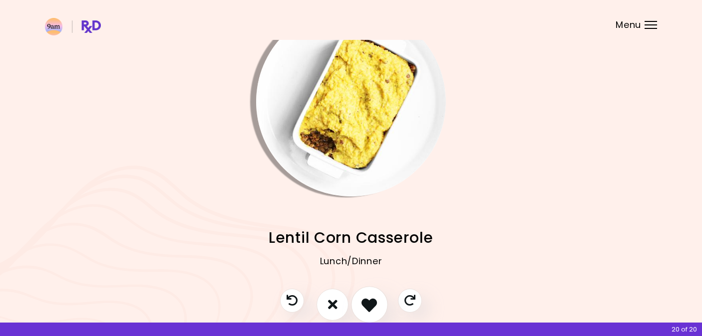
click at [366, 307] on icon "I like this recipe" at bounding box center [368, 304] width 15 height 15
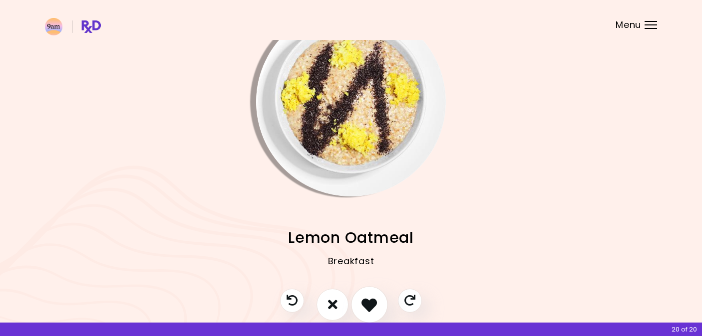
click at [366, 307] on icon "I like this recipe" at bounding box center [368, 304] width 15 height 15
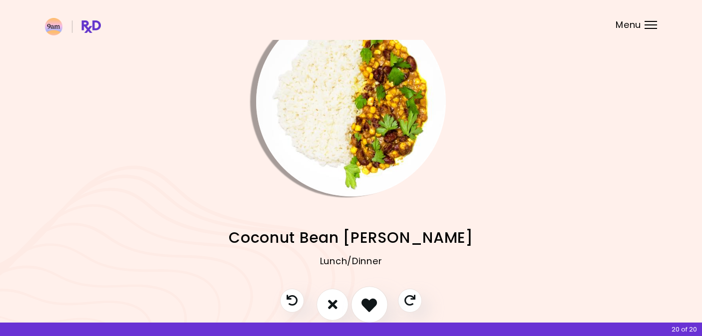
click at [366, 308] on icon "I like this recipe" at bounding box center [368, 304] width 15 height 15
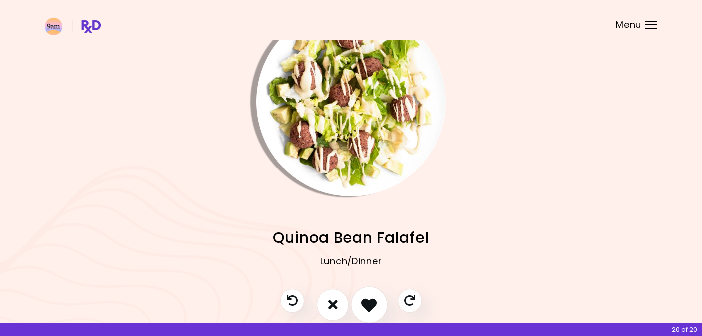
click at [366, 308] on icon "I like this recipe" at bounding box center [368, 304] width 15 height 15
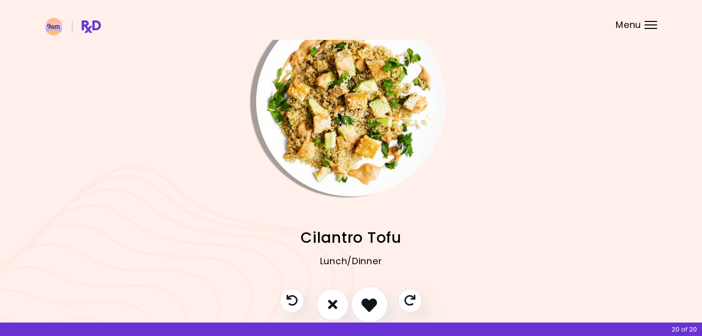
click at [366, 309] on icon "I like this recipe" at bounding box center [368, 304] width 15 height 15
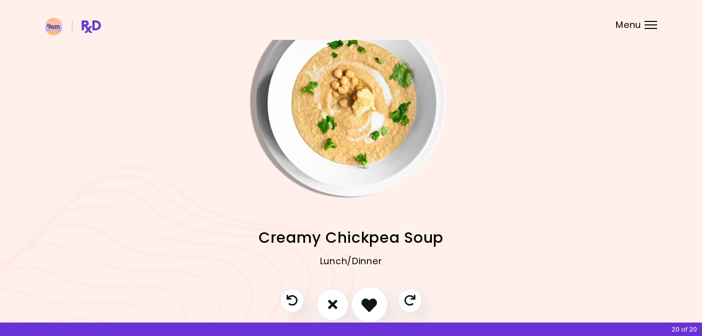
click at [366, 309] on icon "I like this recipe" at bounding box center [368, 304] width 15 height 15
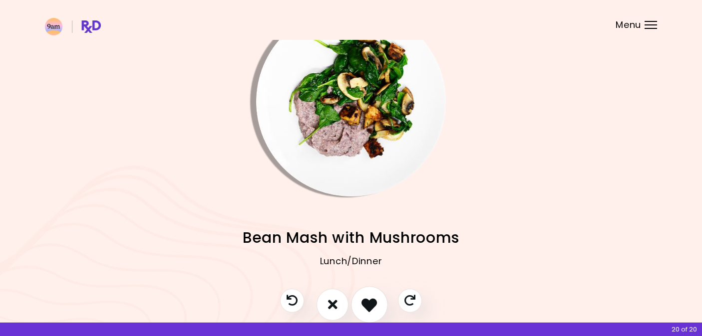
click at [367, 308] on icon "I like this recipe" at bounding box center [368, 304] width 15 height 15
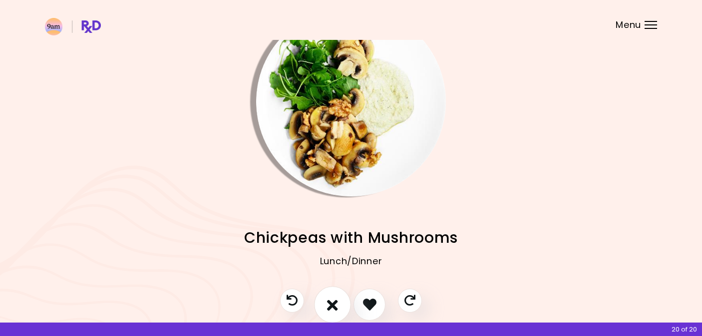
click at [333, 303] on icon "I don't like this recipe" at bounding box center [332, 304] width 11 height 15
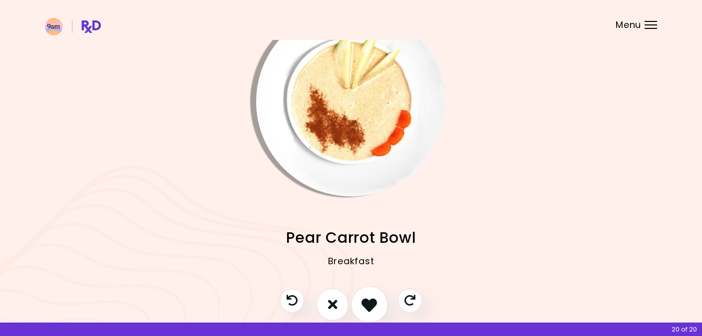
click at [366, 307] on icon "I like this recipe" at bounding box center [368, 304] width 15 height 15
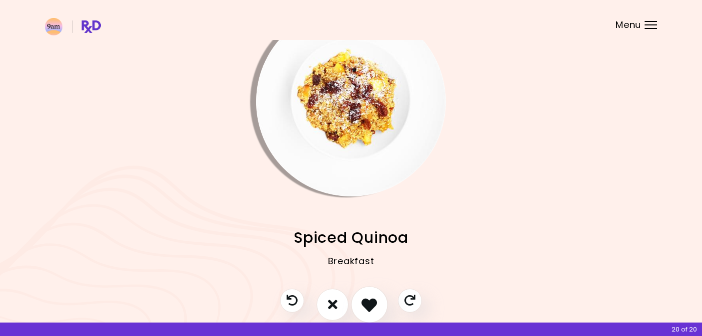
click at [368, 307] on icon "I like this recipe" at bounding box center [368, 304] width 15 height 15
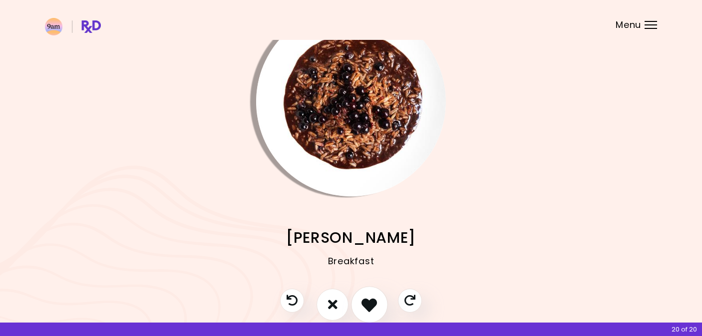
click at [368, 307] on icon "I like this recipe" at bounding box center [368, 304] width 15 height 15
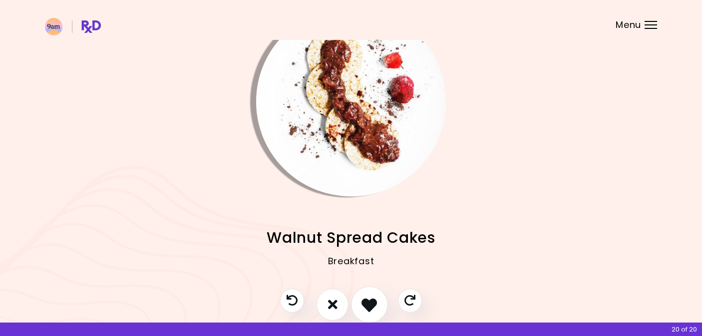
click at [368, 307] on icon "I like this recipe" at bounding box center [368, 304] width 15 height 15
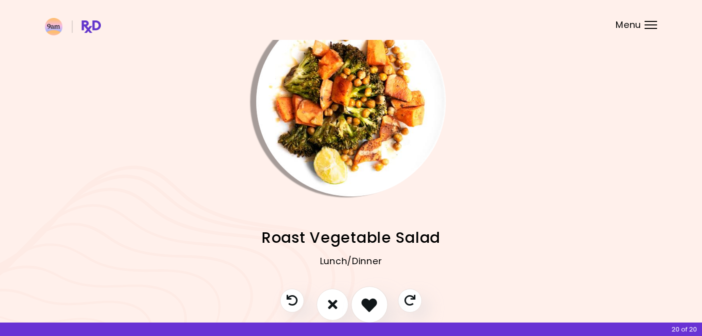
click at [368, 307] on icon "I like this recipe" at bounding box center [368, 304] width 15 height 15
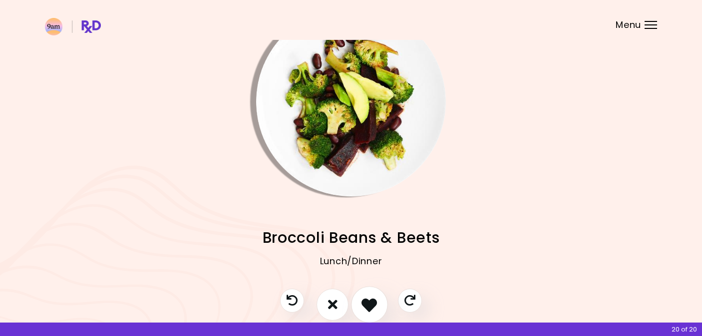
click at [368, 308] on icon "I like this recipe" at bounding box center [368, 304] width 15 height 15
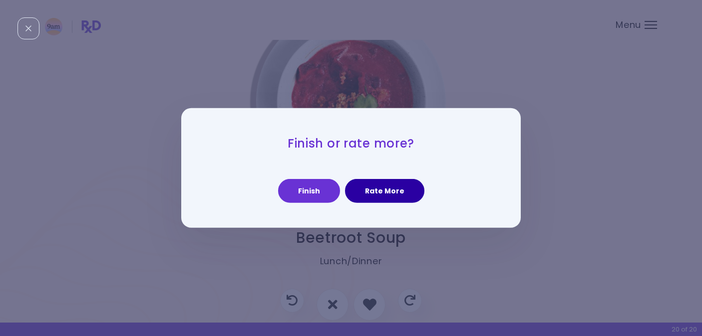
click at [370, 195] on button "Rate More" at bounding box center [384, 191] width 79 height 24
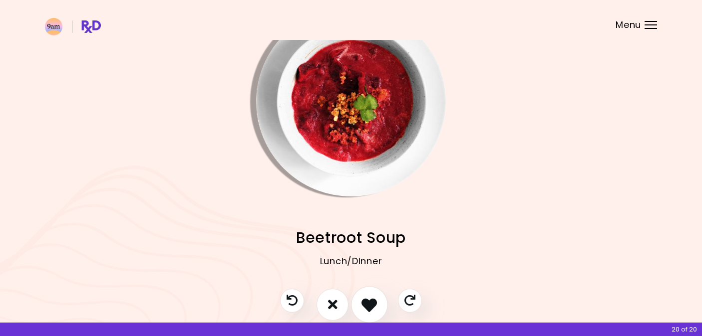
click at [369, 303] on icon "I like this recipe" at bounding box center [368, 304] width 15 height 15
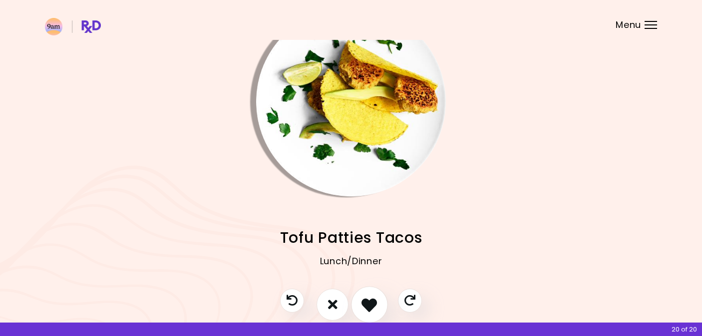
click at [369, 303] on icon "I like this recipe" at bounding box center [368, 304] width 15 height 15
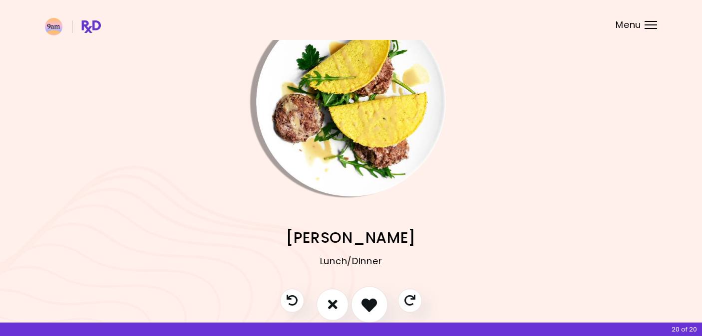
click at [368, 298] on icon "I like this recipe" at bounding box center [368, 304] width 15 height 15
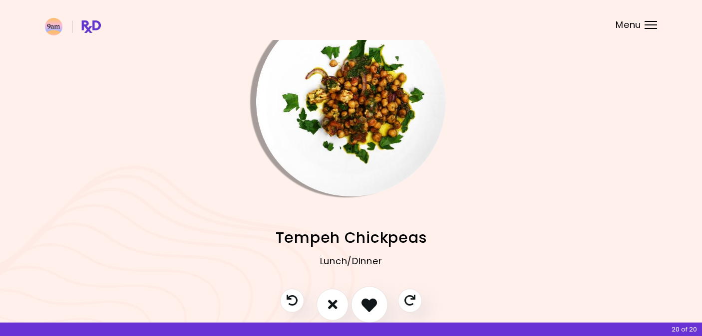
click at [370, 303] on icon "I like this recipe" at bounding box center [368, 304] width 15 height 15
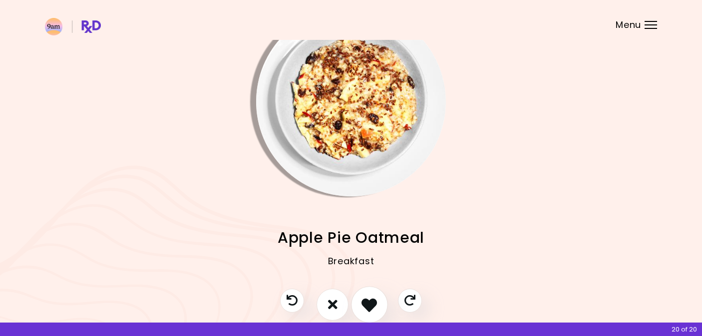
click at [370, 304] on icon "I like this recipe" at bounding box center [368, 304] width 15 height 15
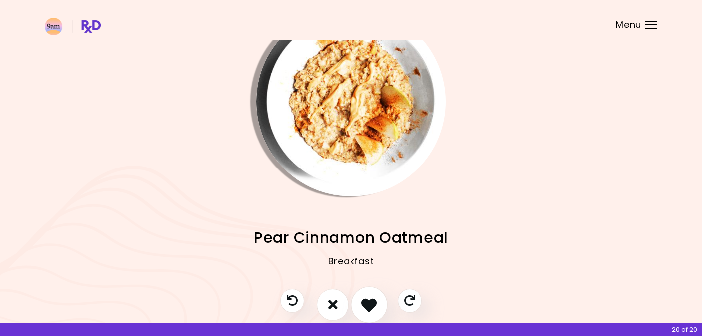
click at [370, 305] on icon "I like this recipe" at bounding box center [368, 304] width 15 height 15
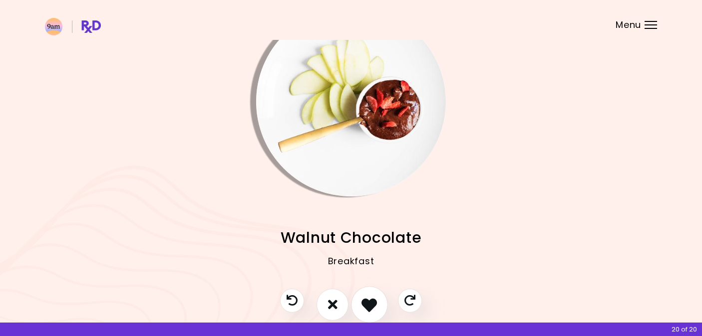
click at [370, 305] on icon "I like this recipe" at bounding box center [368, 304] width 15 height 15
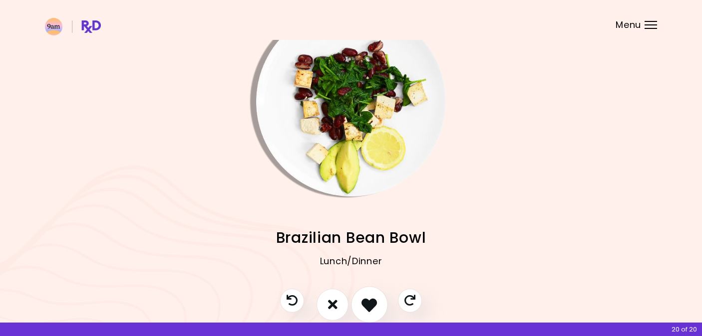
click at [370, 305] on icon "I like this recipe" at bounding box center [368, 304] width 15 height 15
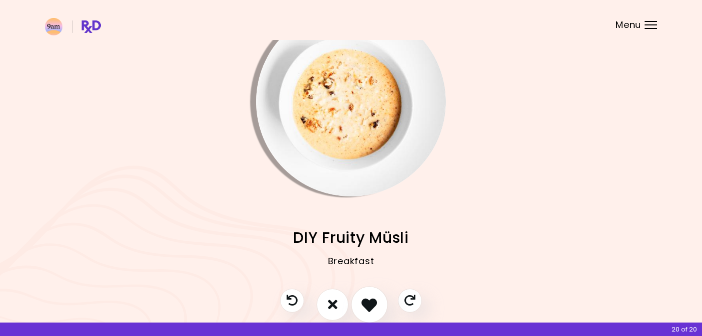
click at [370, 305] on icon "I like this recipe" at bounding box center [368, 304] width 15 height 15
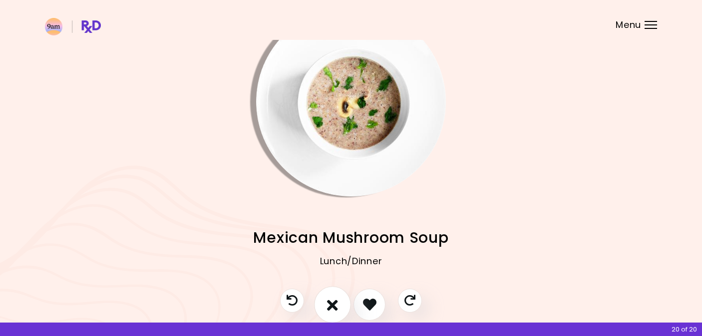
click at [335, 306] on icon "I don't like this recipe" at bounding box center [332, 304] width 11 height 15
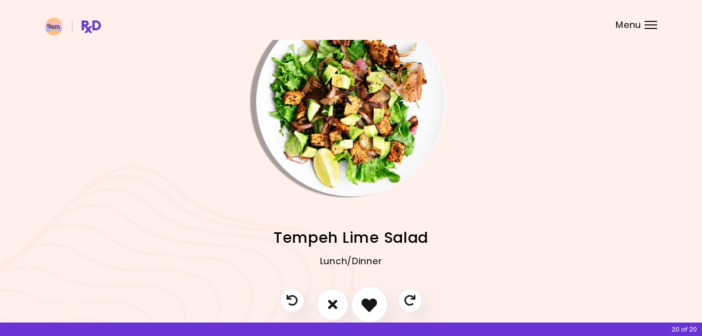
click at [367, 308] on icon "I like this recipe" at bounding box center [368, 304] width 15 height 15
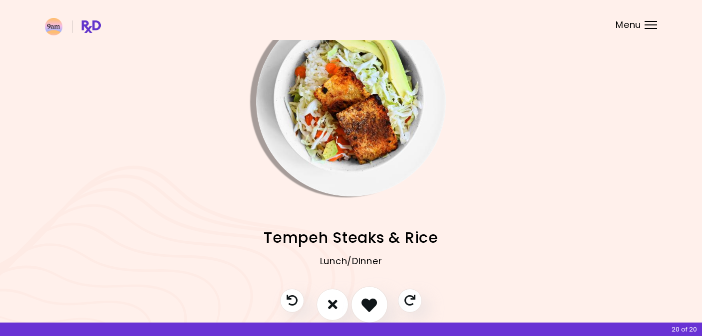
click at [367, 308] on icon "I like this recipe" at bounding box center [368, 304] width 15 height 15
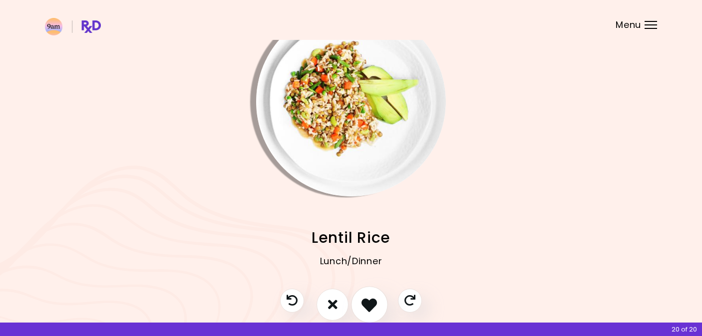
click at [367, 309] on icon "I like this recipe" at bounding box center [368, 304] width 15 height 15
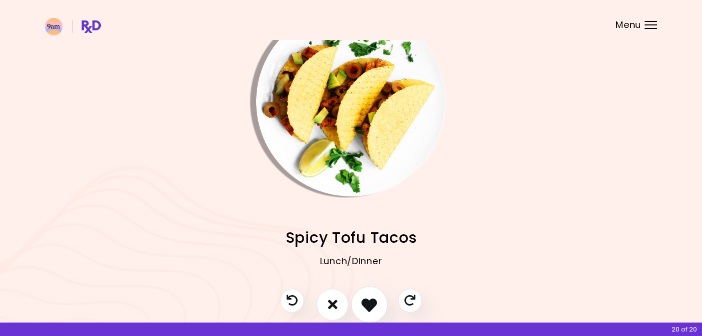
click at [367, 309] on icon "I like this recipe" at bounding box center [368, 304] width 15 height 15
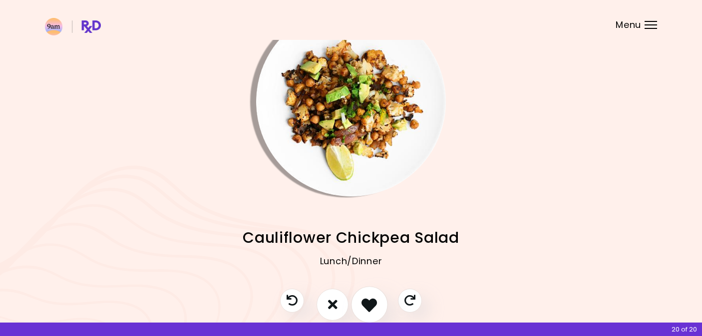
click at [368, 309] on icon "I like this recipe" at bounding box center [368, 304] width 15 height 15
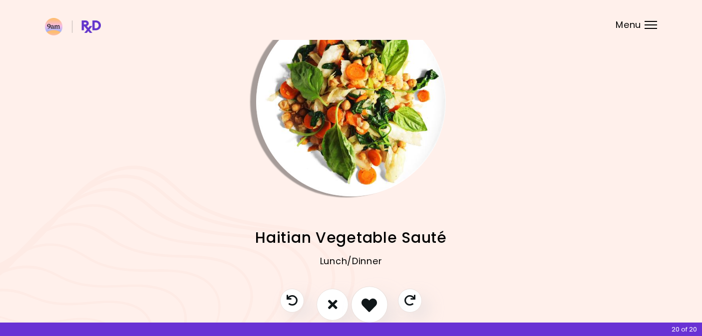
click at [368, 309] on icon "I like this recipe" at bounding box center [368, 304] width 15 height 15
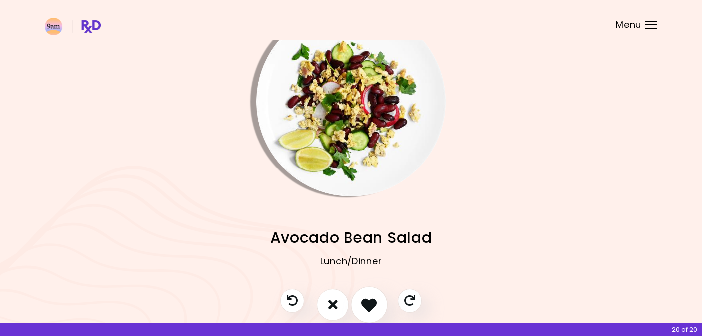
click at [368, 309] on icon "I like this recipe" at bounding box center [368, 304] width 15 height 15
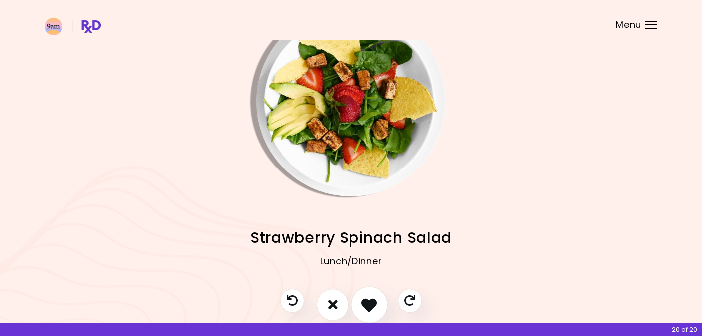
click at [368, 309] on icon "I like this recipe" at bounding box center [368, 304] width 15 height 15
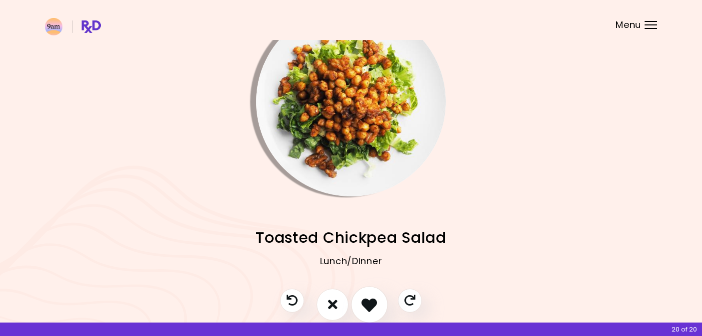
click at [368, 309] on icon "I like this recipe" at bounding box center [368, 304] width 15 height 15
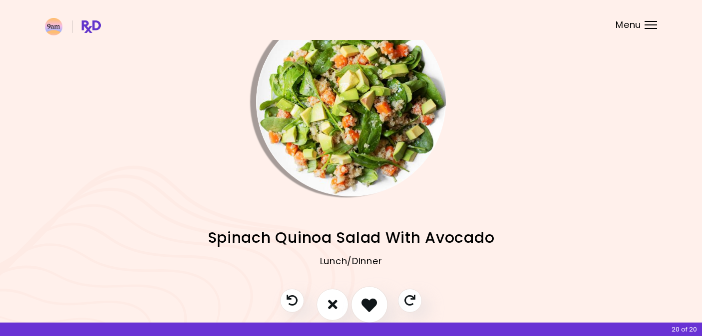
click at [368, 310] on icon "I like this recipe" at bounding box center [368, 304] width 15 height 15
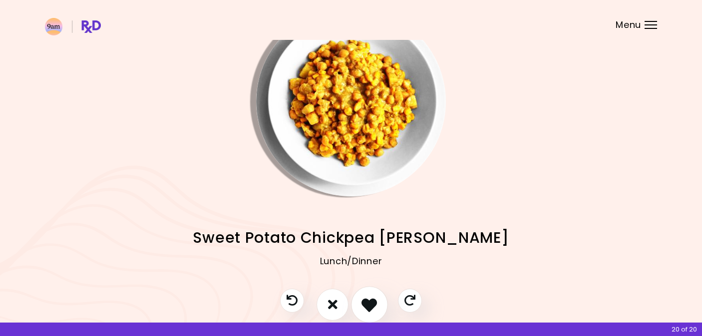
click at [368, 310] on icon "I like this recipe" at bounding box center [368, 304] width 15 height 15
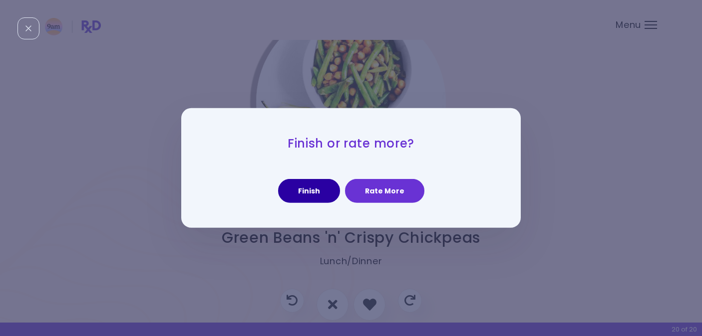
click at [326, 196] on button "Finish" at bounding box center [309, 191] width 62 height 24
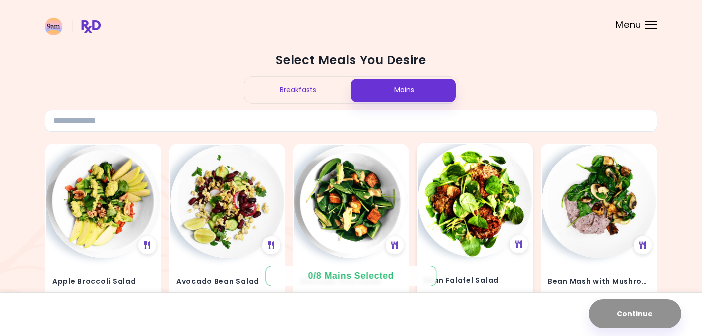
click at [470, 221] on img at bounding box center [475, 201] width 114 height 114
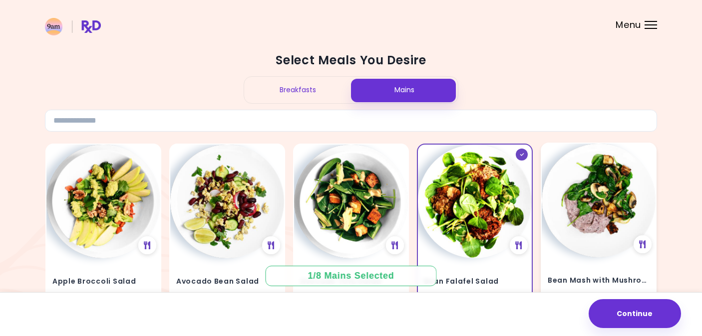
click at [582, 235] on img at bounding box center [599, 201] width 114 height 114
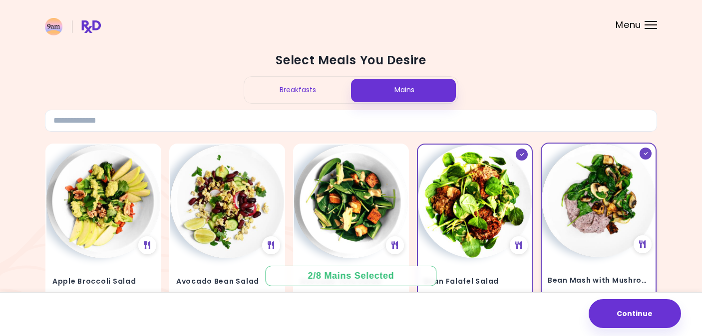
click at [582, 235] on img at bounding box center [599, 201] width 114 height 114
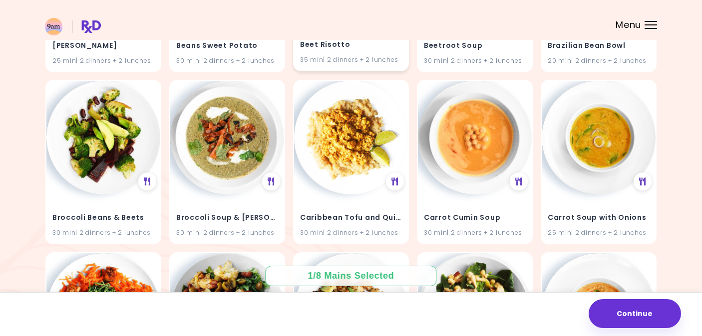
scroll to position [411, 0]
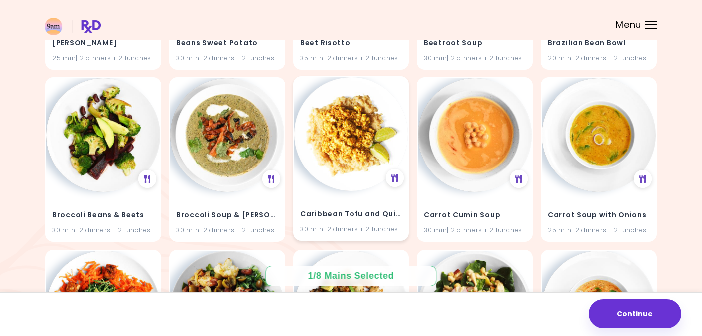
click at [366, 161] on img at bounding box center [351, 134] width 114 height 114
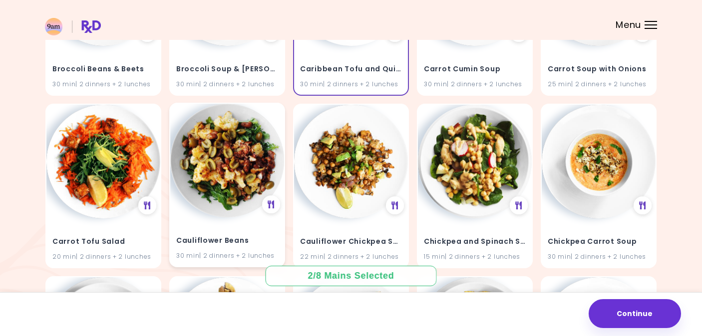
scroll to position [560, 0]
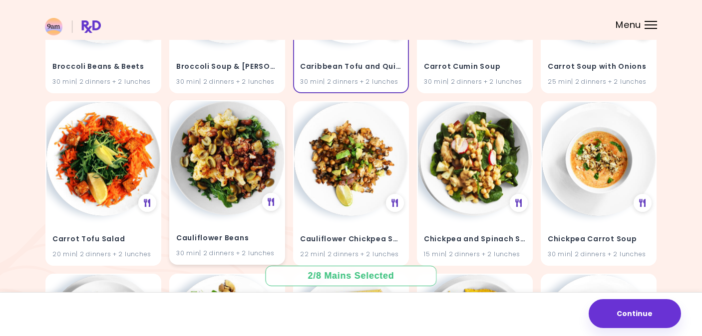
click at [241, 235] on h4 "Cauliflower Beans" at bounding box center [227, 239] width 102 height 16
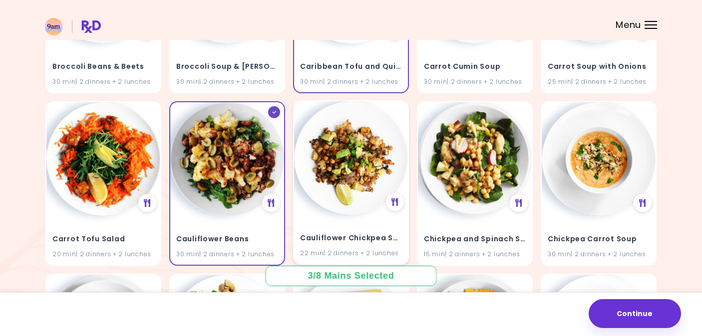
click at [328, 224] on div "Cauliflower Chickpea Salad 22 min | 2 dinners + 2 lunches" at bounding box center [351, 240] width 114 height 49
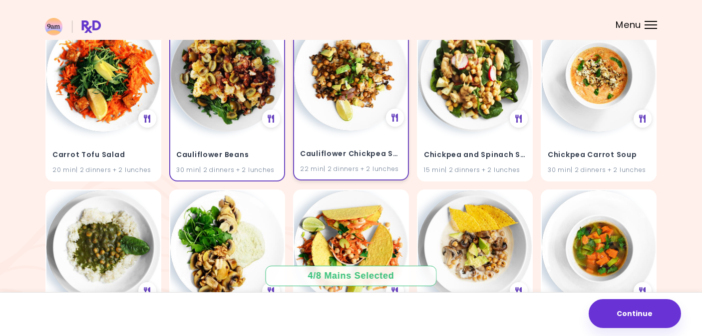
scroll to position [647, 0]
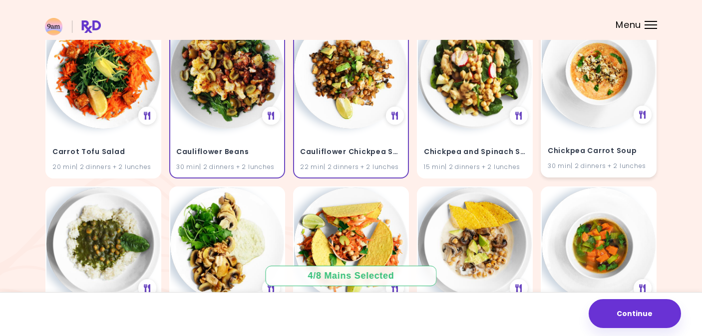
click at [593, 110] on img at bounding box center [599, 71] width 114 height 114
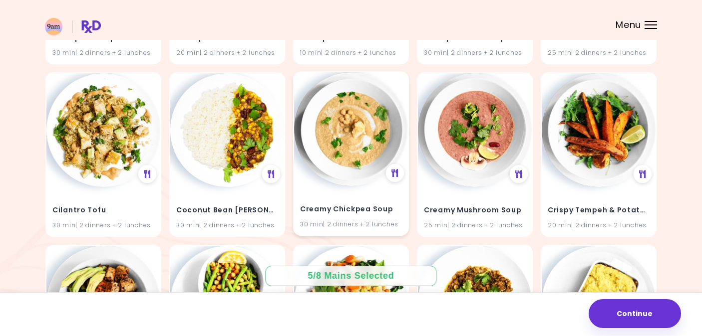
scroll to position [954, 0]
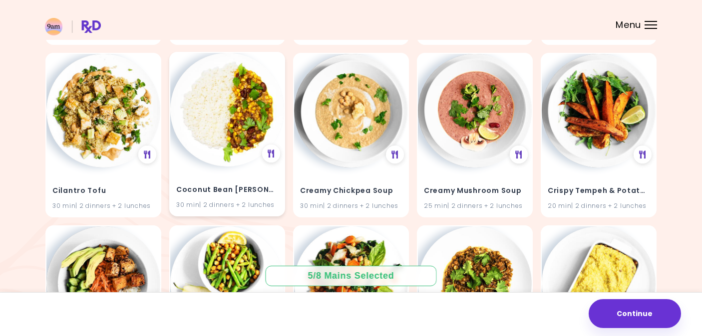
click at [241, 155] on img at bounding box center [227, 110] width 114 height 114
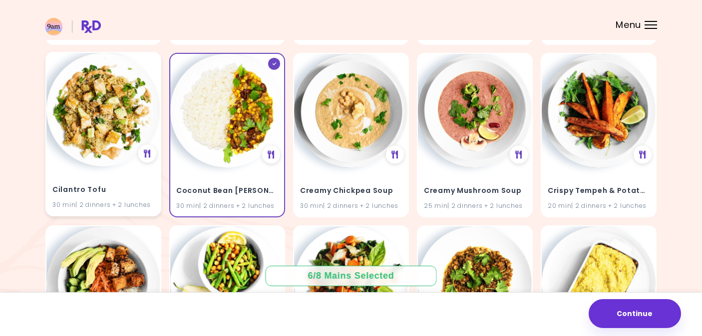
click at [112, 139] on img at bounding box center [103, 110] width 114 height 114
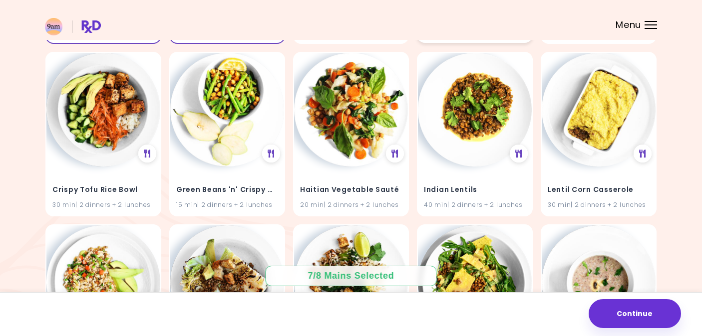
scroll to position [1147, 0]
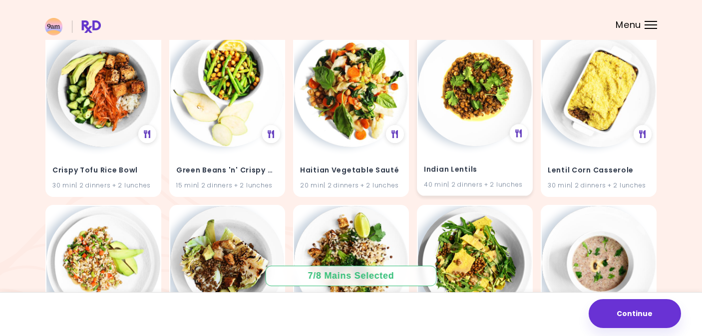
click at [478, 138] on img at bounding box center [475, 89] width 114 height 114
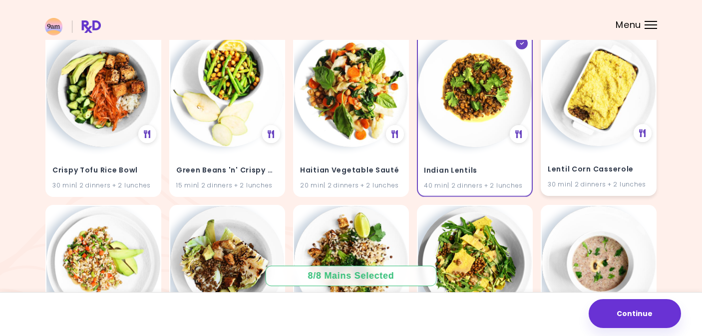
click at [582, 98] on img at bounding box center [599, 89] width 114 height 114
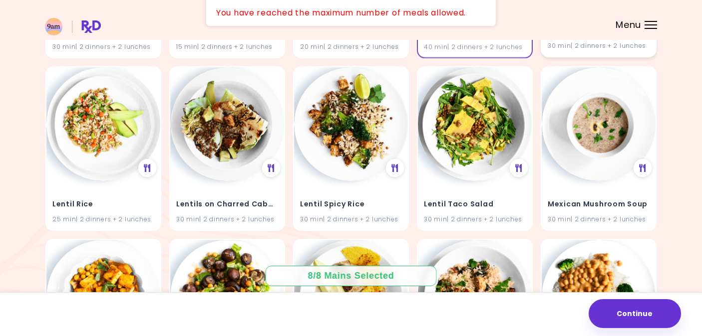
scroll to position [1324, 0]
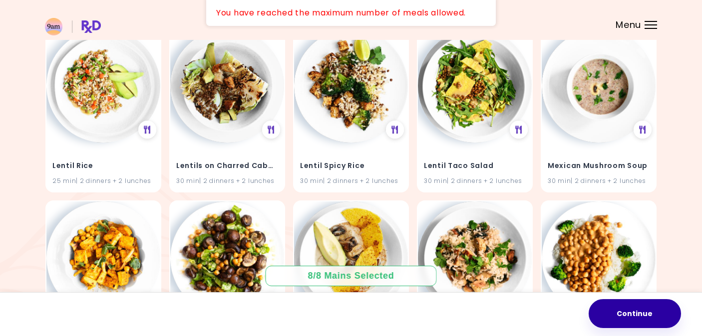
click at [624, 321] on button "Continue" at bounding box center [635, 314] width 92 height 29
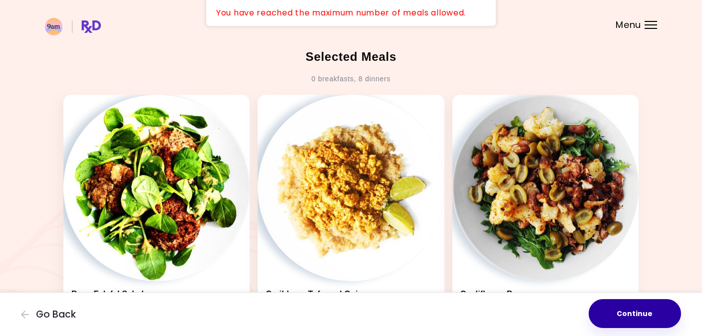
click at [621, 312] on button "Continue" at bounding box center [635, 314] width 92 height 29
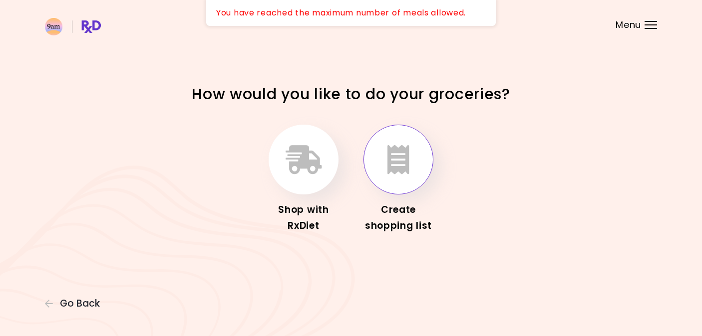
click at [409, 172] on icon "button" at bounding box center [398, 159] width 22 height 29
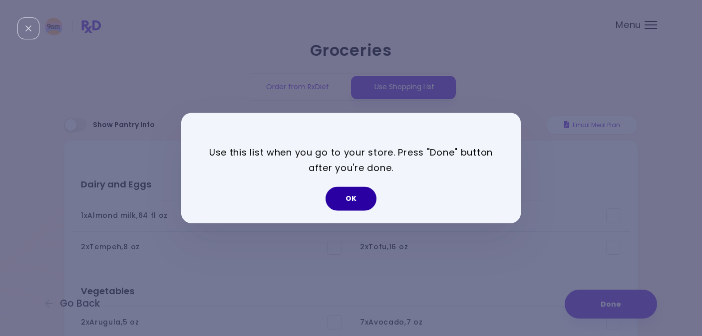
click at [353, 201] on button "OK" at bounding box center [350, 199] width 51 height 24
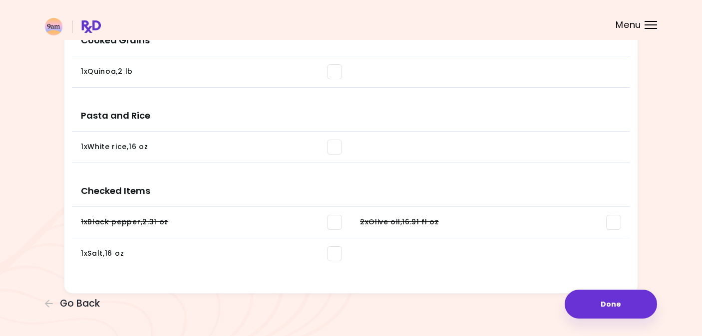
scroll to position [967, 0]
click at [603, 306] on button "Done" at bounding box center [611, 304] width 92 height 29
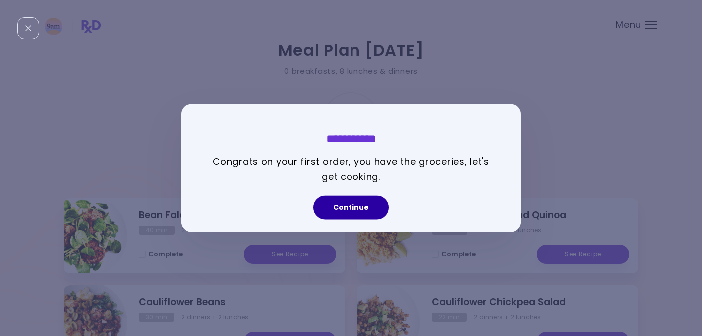
click at [354, 214] on button "Continue" at bounding box center [351, 208] width 76 height 24
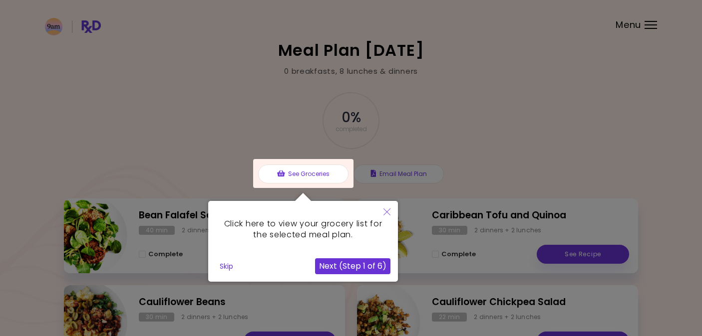
click at [395, 177] on div at bounding box center [351, 294] width 702 height 588
click at [225, 264] on button "Skip" at bounding box center [226, 266] width 21 height 15
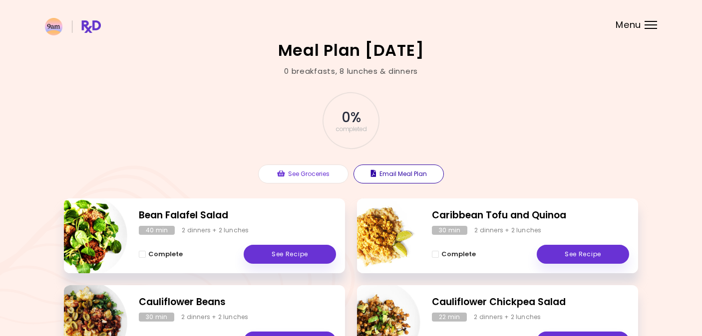
click at [411, 175] on button "Email Meal Plan" at bounding box center [398, 174] width 90 height 19
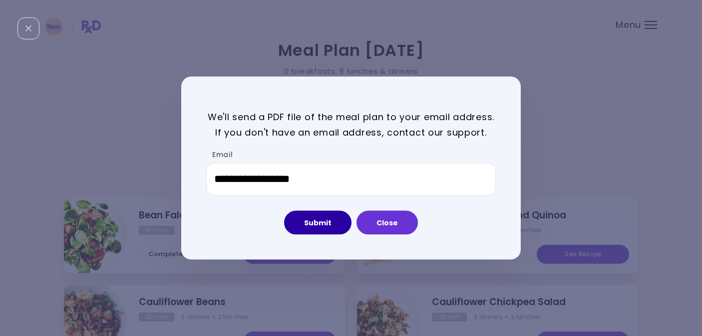
click at [313, 223] on button "Submit" at bounding box center [317, 223] width 67 height 24
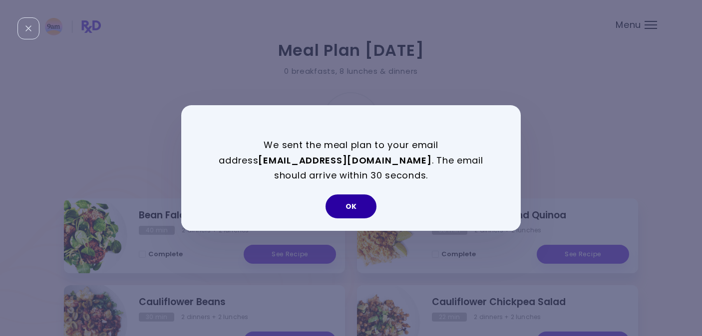
click at [369, 206] on button "OK" at bounding box center [350, 207] width 51 height 24
